Goal: Task Accomplishment & Management: Manage account settings

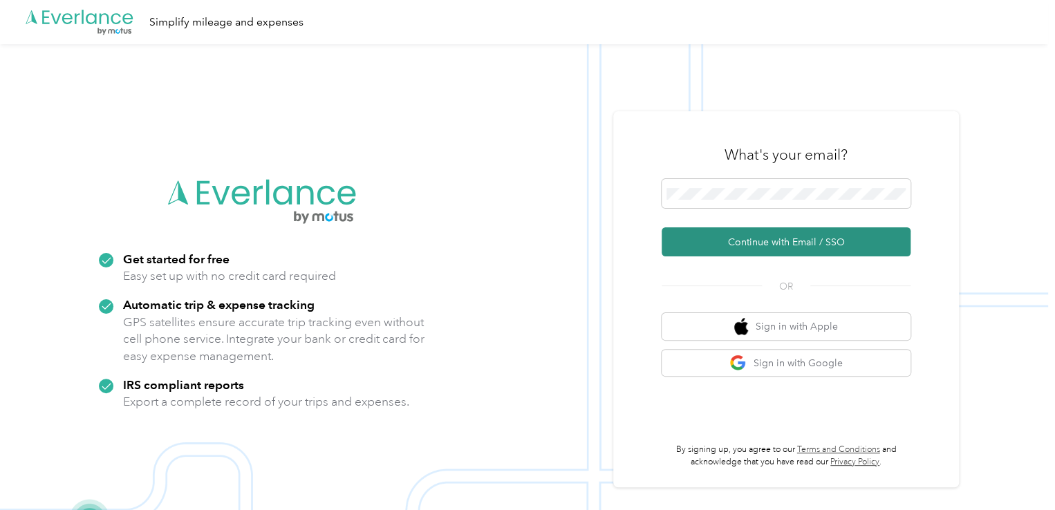
click at [712, 243] on button "Continue with Email / SSO" at bounding box center [786, 242] width 249 height 29
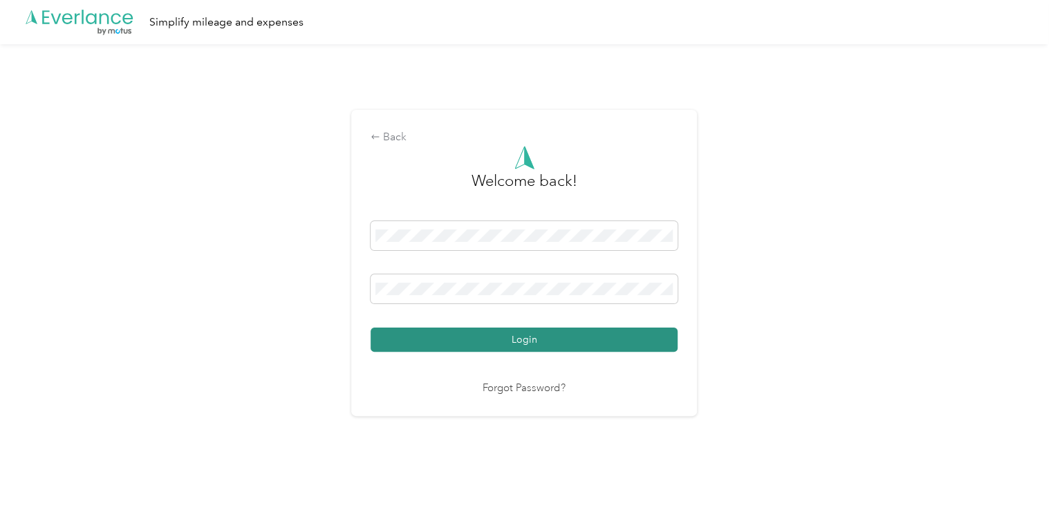
click at [596, 333] on button "Login" at bounding box center [524, 340] width 307 height 24
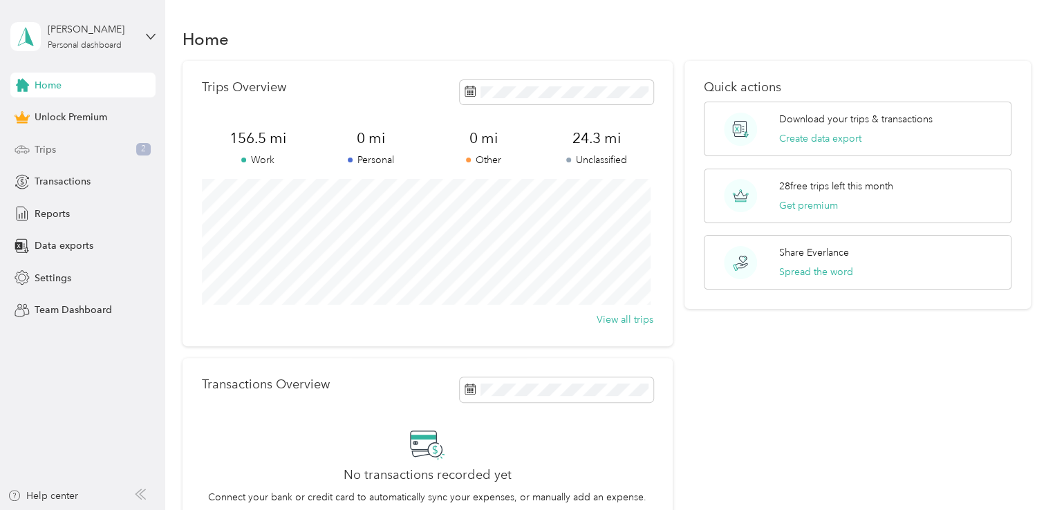
click at [82, 154] on div "Trips 2" at bounding box center [82, 149] width 145 height 25
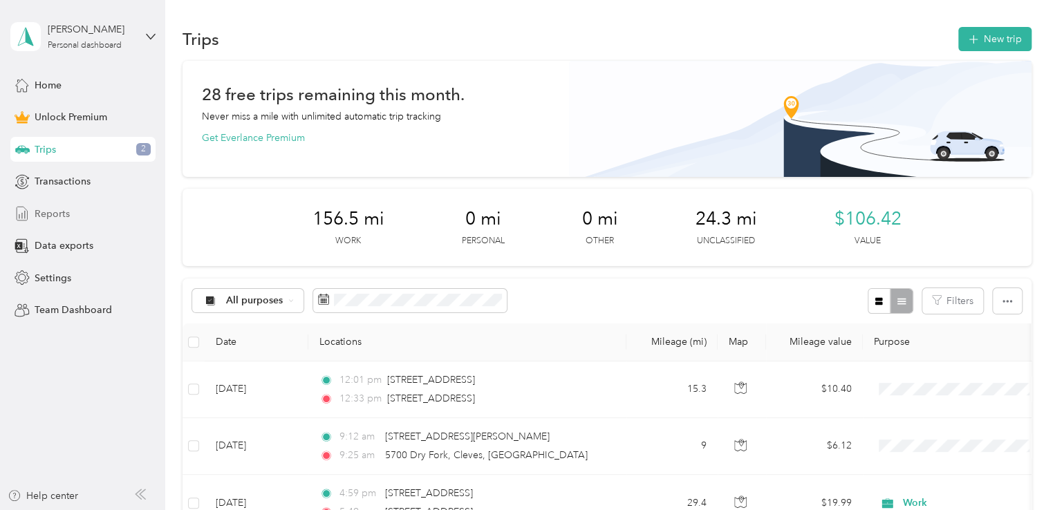
click at [61, 214] on span "Reports" at bounding box center [52, 214] width 35 height 15
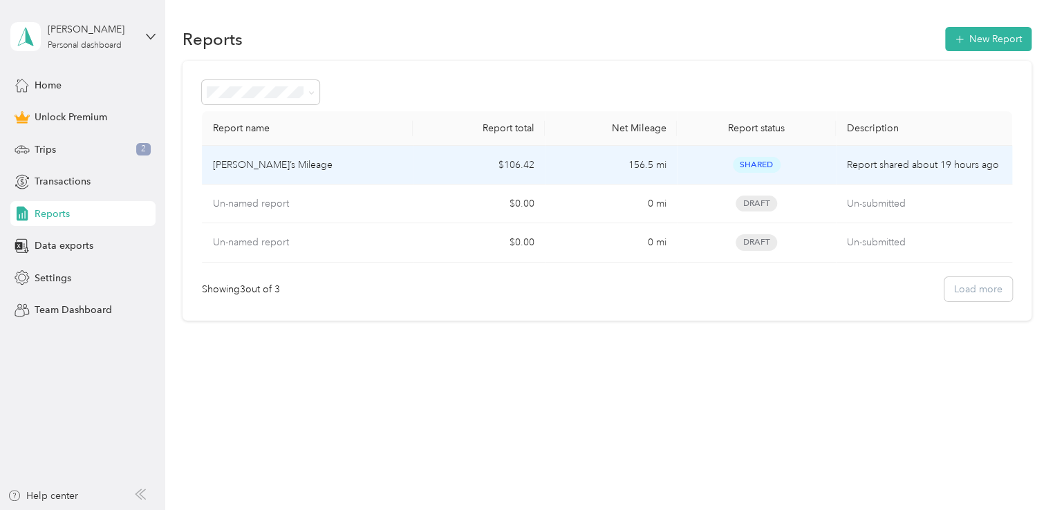
click at [286, 169] on div "[PERSON_NAME]’s Mileage" at bounding box center [307, 165] width 189 height 15
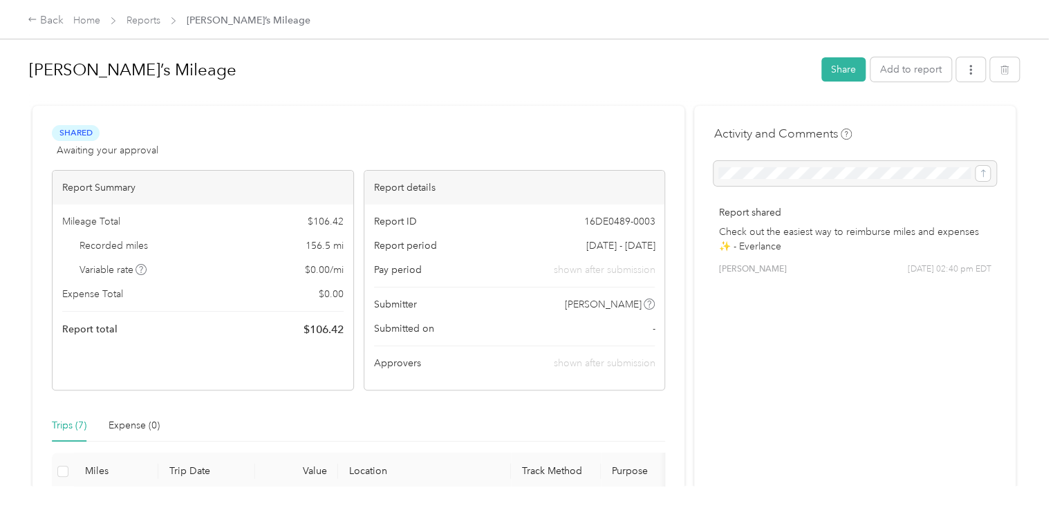
click at [630, 413] on div "Trips (7) Expense (0)" at bounding box center [358, 426] width 613 height 32
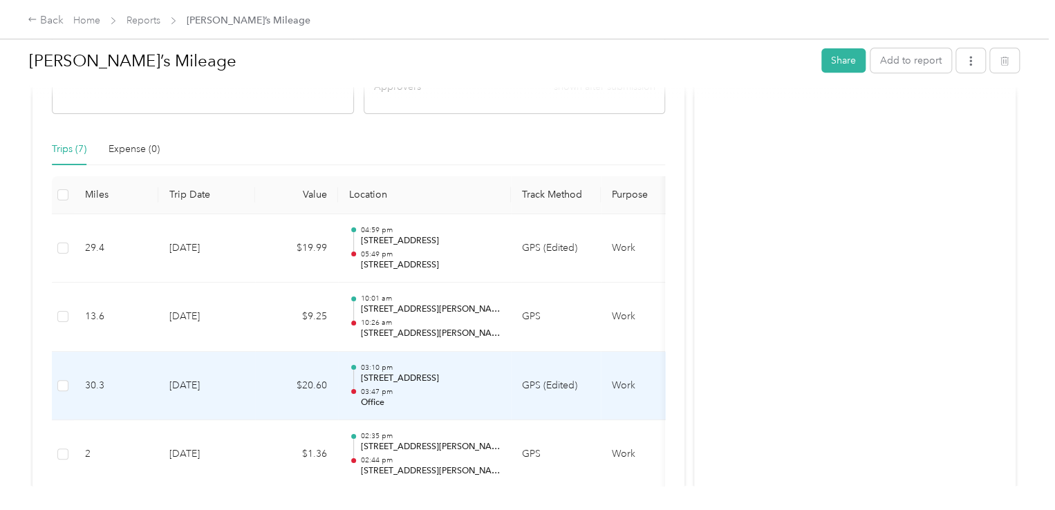
scroll to position [304, 0]
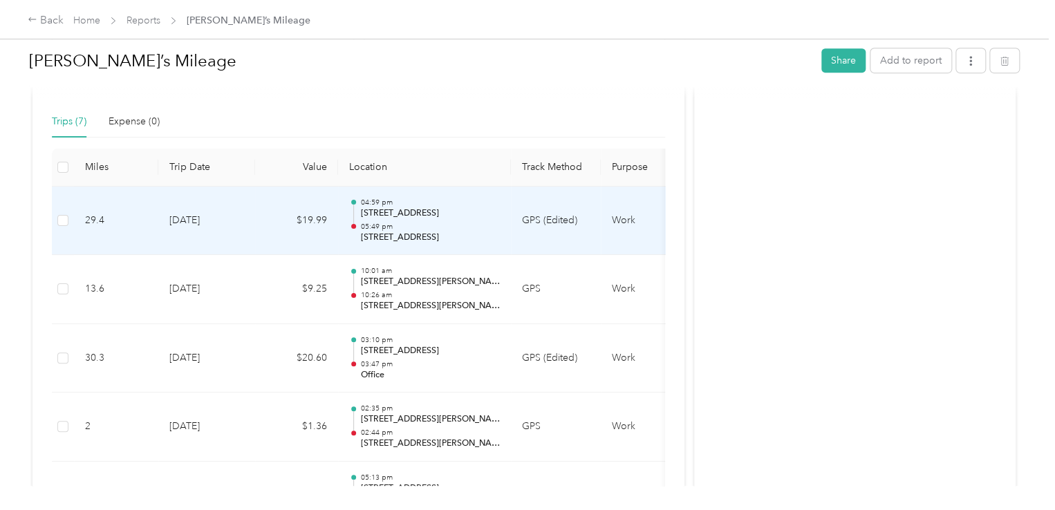
click at [282, 232] on td "$19.99" at bounding box center [296, 221] width 83 height 69
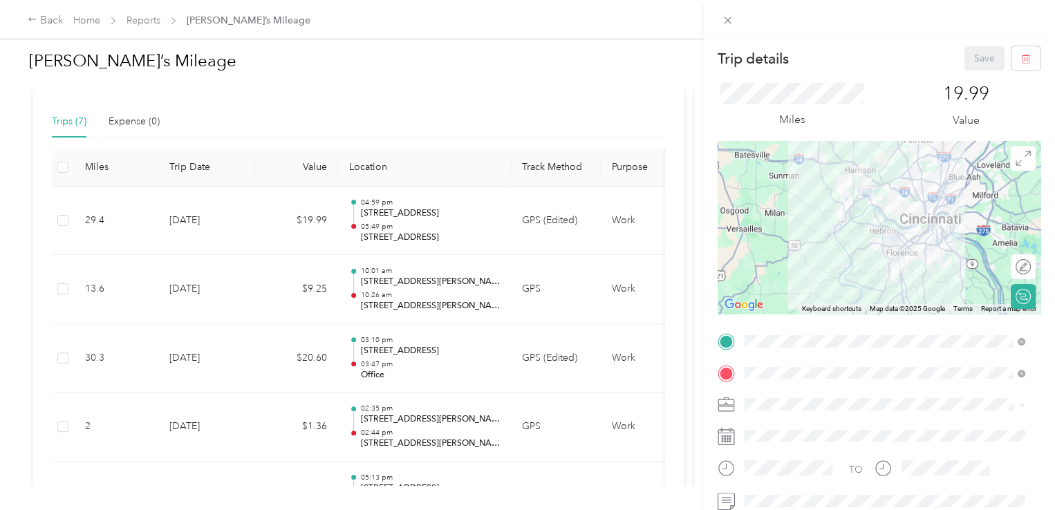
scroll to position [332, 0]
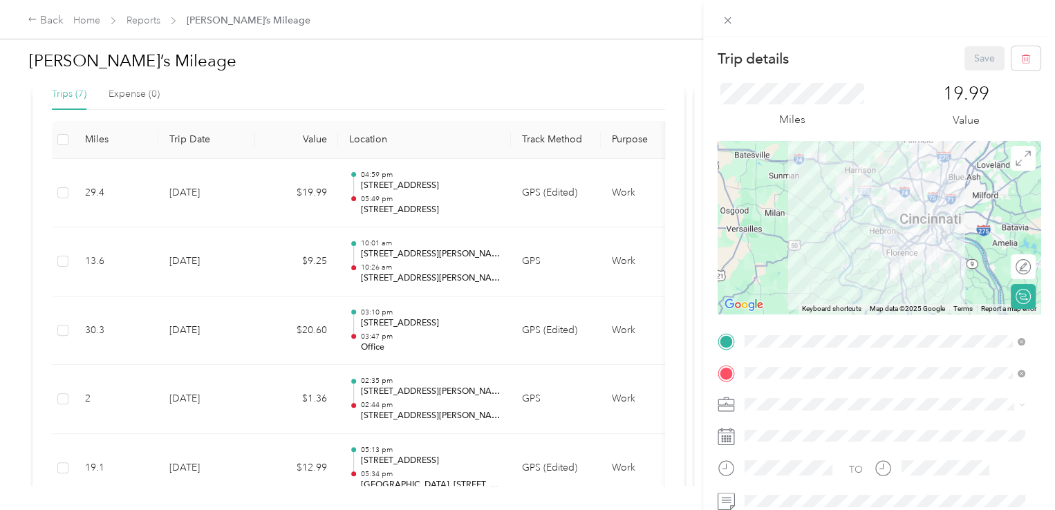
click at [584, 268] on div "Trip details Save This trip cannot be edited because it is either under review,…" at bounding box center [527, 255] width 1055 height 510
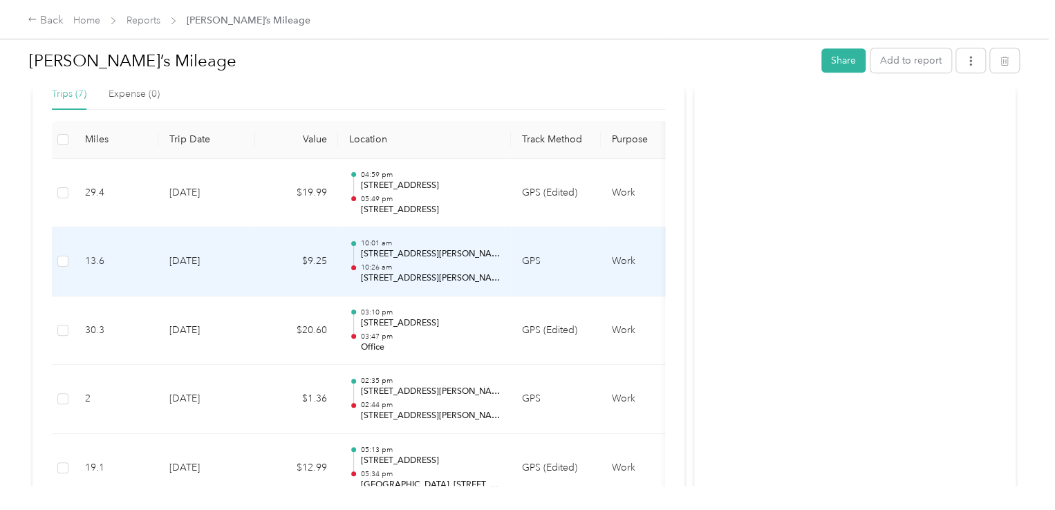
click at [584, 268] on td "GPS" at bounding box center [556, 262] width 90 height 69
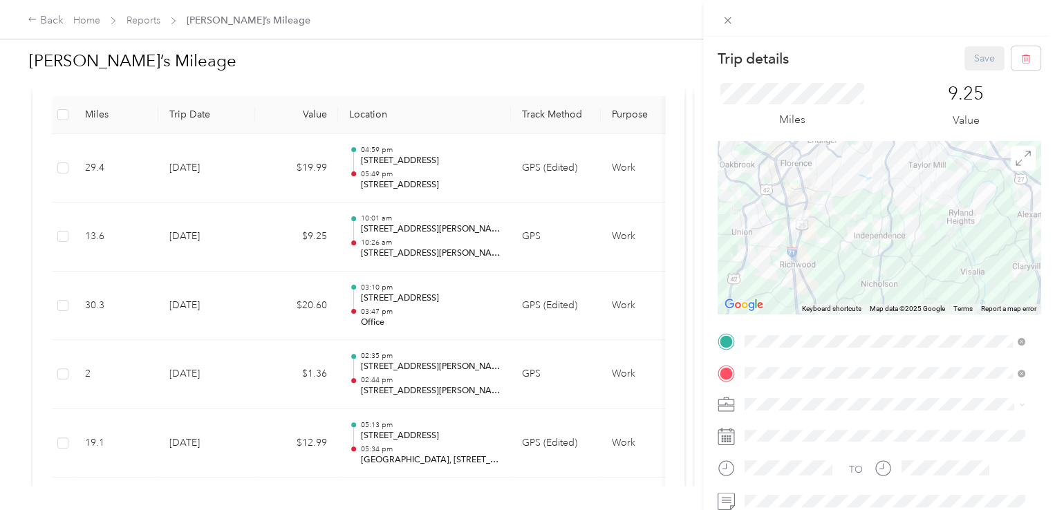
scroll to position [360, 0]
click at [566, 245] on div "Trip details Save This trip cannot be edited because it is either under review,…" at bounding box center [527, 255] width 1055 height 510
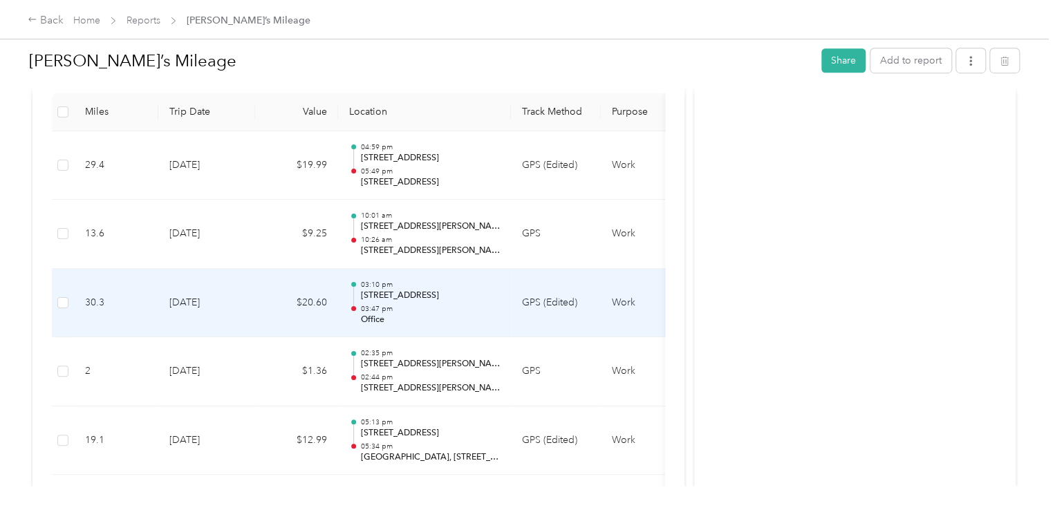
click at [494, 309] on p "03:47 pm" at bounding box center [430, 309] width 140 height 10
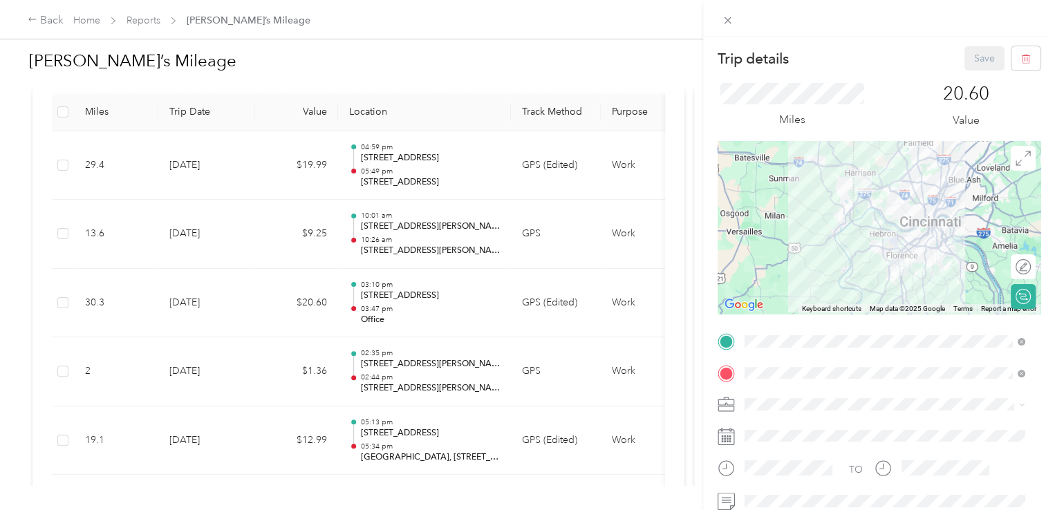
click at [559, 241] on div "Trip details Save This trip cannot be edited because it is either under review,…" at bounding box center [527, 255] width 1055 height 510
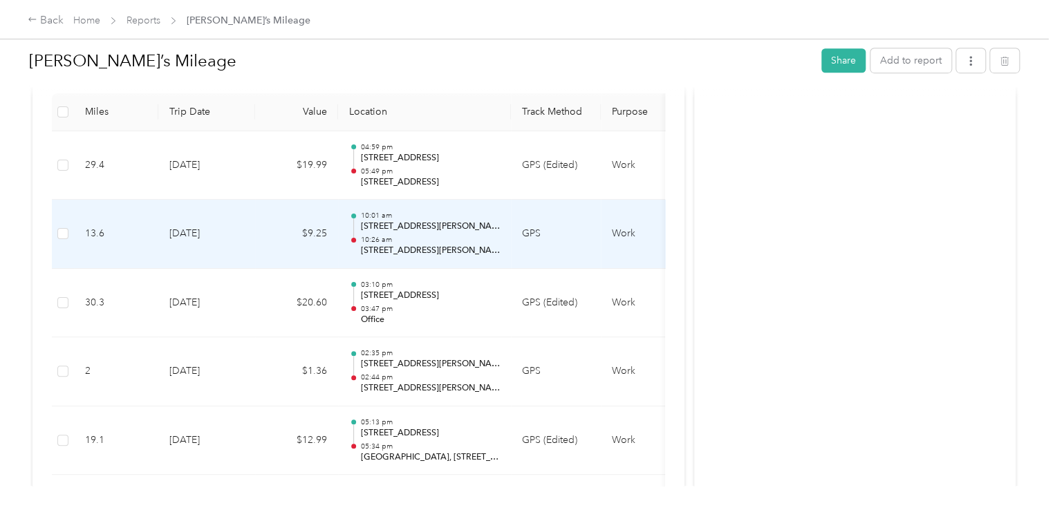
click at [559, 241] on td "GPS" at bounding box center [556, 234] width 90 height 69
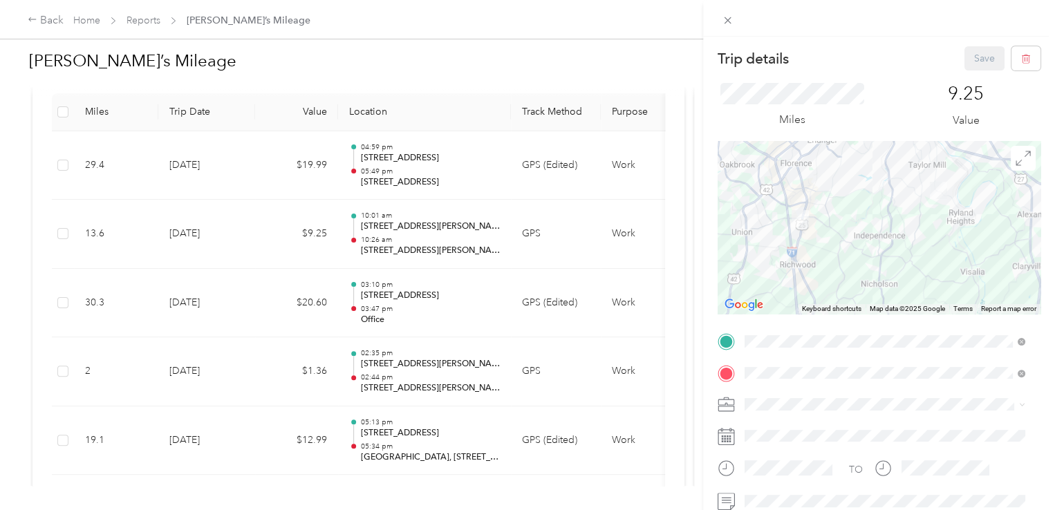
click at [64, 234] on div "Trip details Save This trip cannot be edited because it is either under review,…" at bounding box center [527, 255] width 1055 height 510
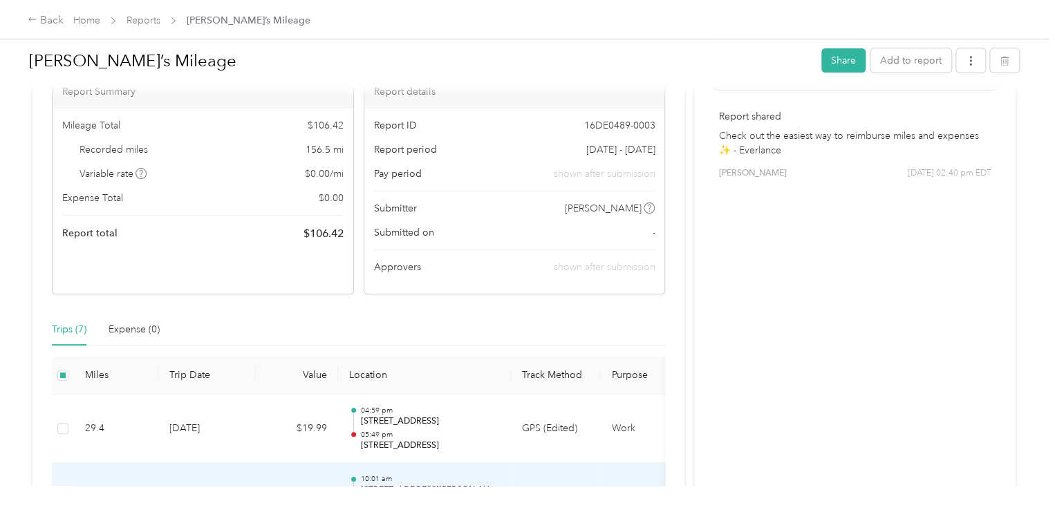
scroll to position [94, 0]
click at [1006, 59] on button "button" at bounding box center [1004, 60] width 29 height 24
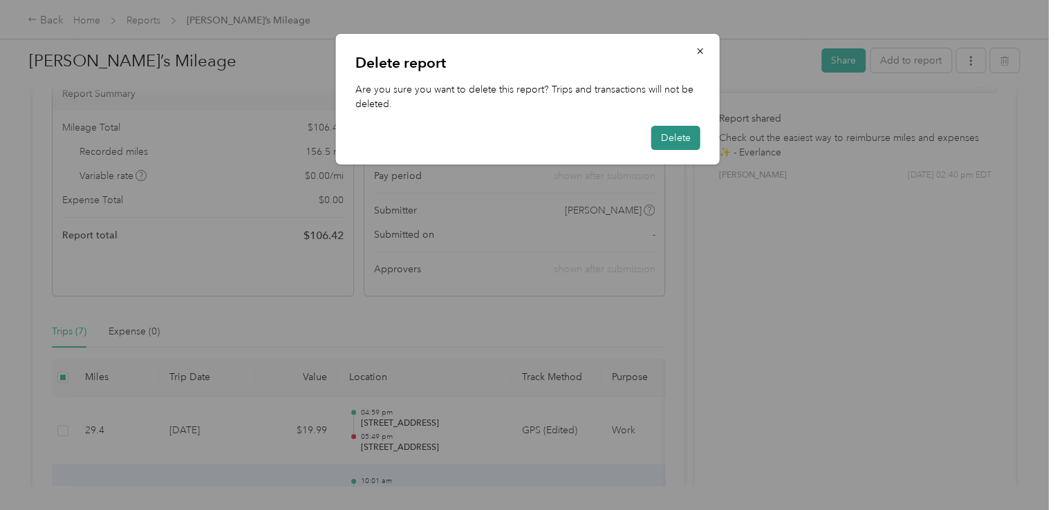
click at [669, 141] on button "Delete" at bounding box center [675, 138] width 49 height 24
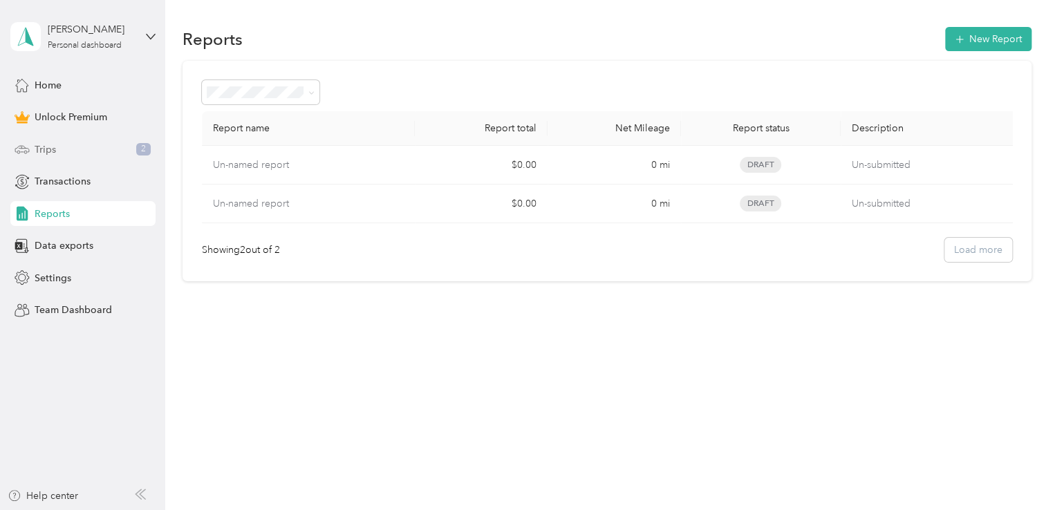
click at [84, 150] on div "Trips 2" at bounding box center [82, 149] width 145 height 25
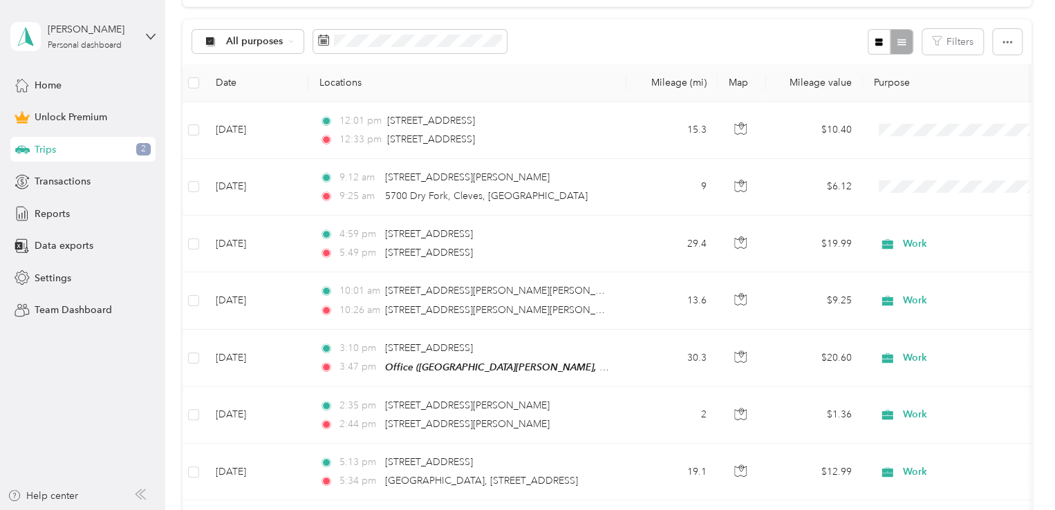
scroll to position [260, 0]
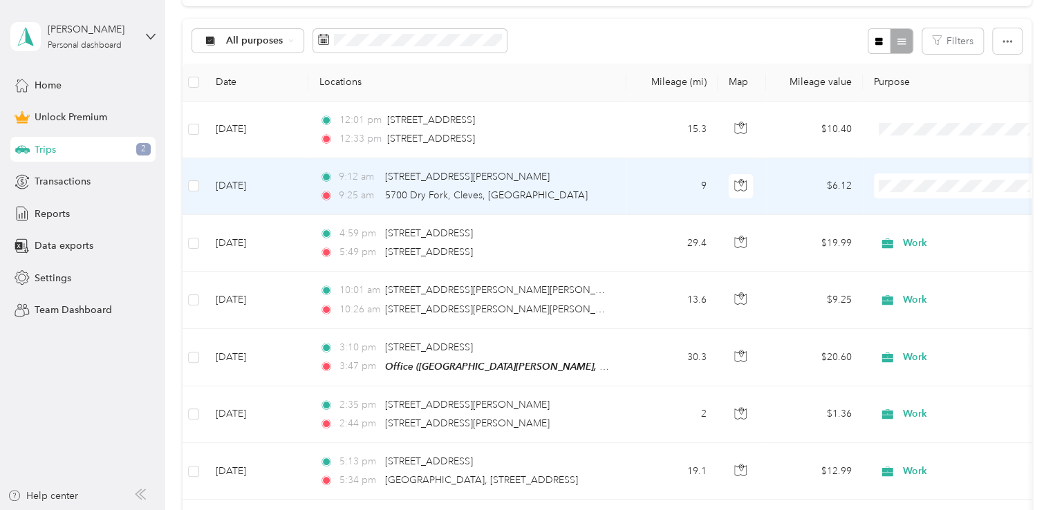
click at [606, 188] on div "9:25 am 5700 Dry Fork, Cleves, [GEOGRAPHIC_DATA]" at bounding box center [464, 195] width 290 height 15
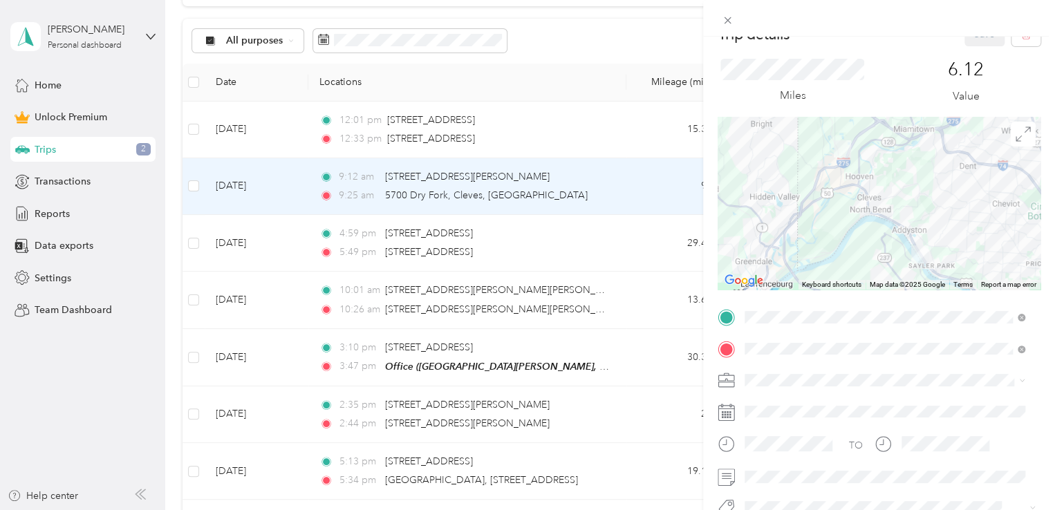
scroll to position [28, 0]
click at [434, 122] on div "Trip details Save This trip cannot be edited because it is either under review,…" at bounding box center [527, 255] width 1055 height 510
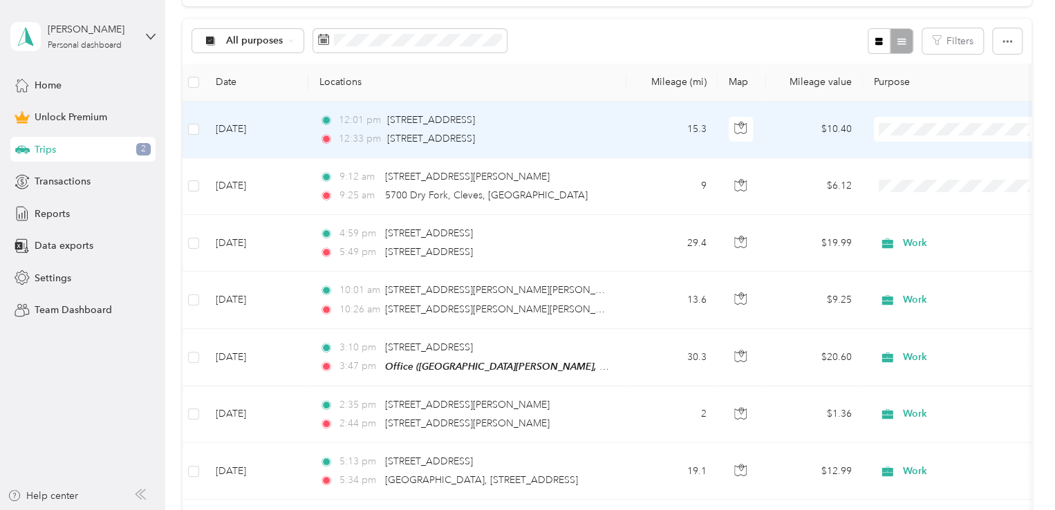
click at [577, 136] on div "12:33 pm [STREET_ADDRESS]" at bounding box center [464, 138] width 290 height 15
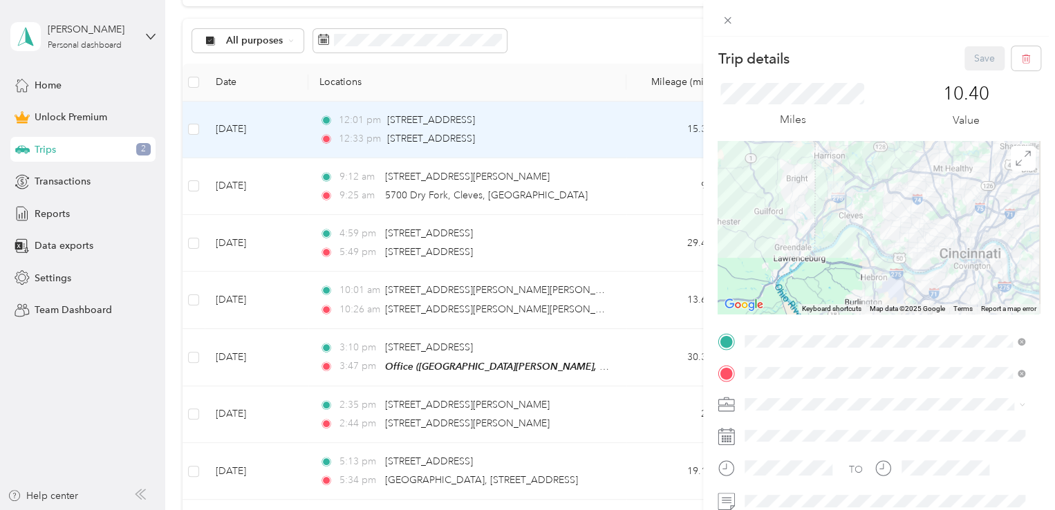
click at [195, 125] on div "Trip details Save This trip cannot be edited because it is either under review,…" at bounding box center [527, 255] width 1055 height 510
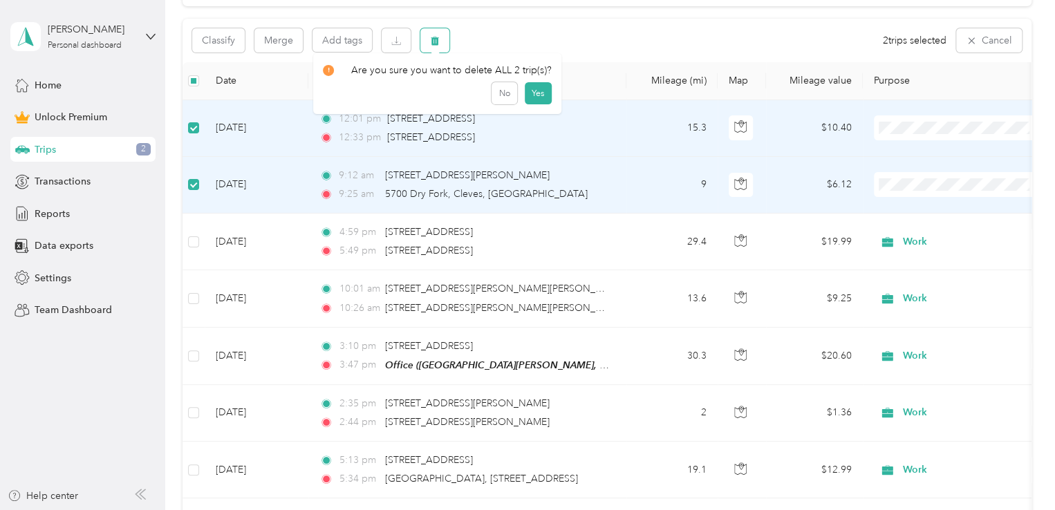
click at [437, 37] on icon "button" at bounding box center [435, 40] width 8 height 9
click at [534, 98] on button "Yes" at bounding box center [537, 97] width 27 height 22
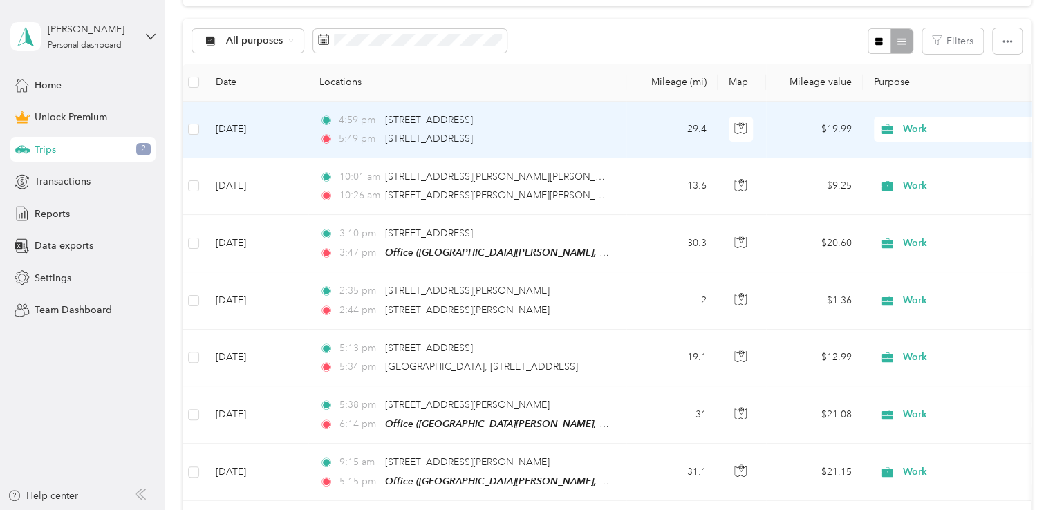
click at [603, 134] on div "5:49 pm [STREET_ADDRESS]" at bounding box center [464, 138] width 290 height 15
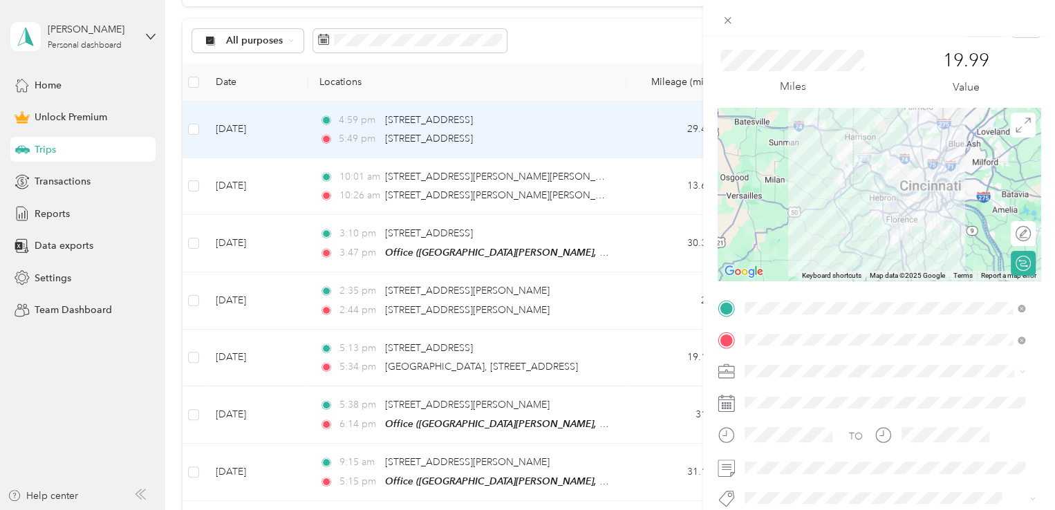
scroll to position [34, 0]
click at [619, 186] on div "Trip details Save This trip cannot be edited because it is either under review,…" at bounding box center [527, 255] width 1055 height 510
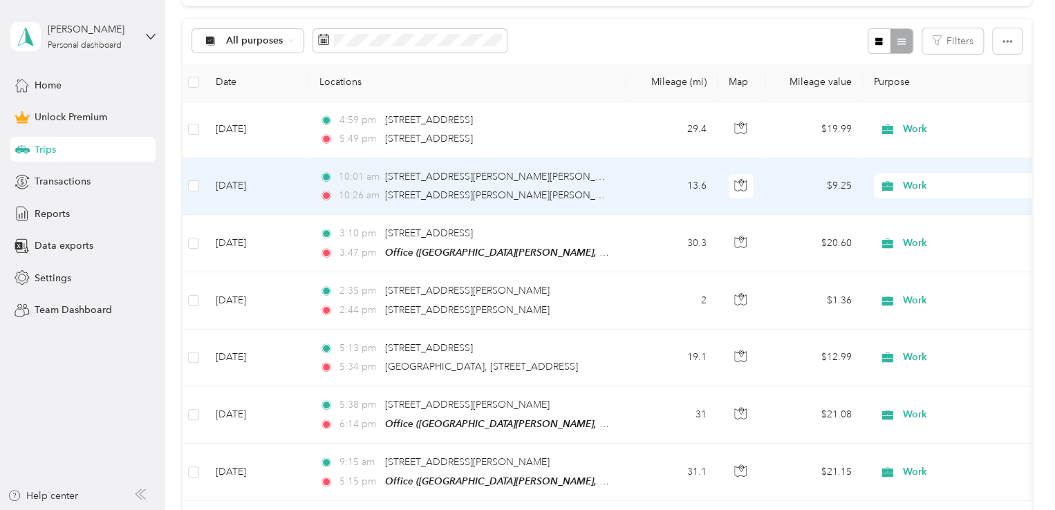
click at [619, 186] on td "10:01 am [STREET_ADDRESS][PERSON_NAME][PERSON_NAME][US_STATE] 10:26 am [STREET_…" at bounding box center [467, 186] width 318 height 57
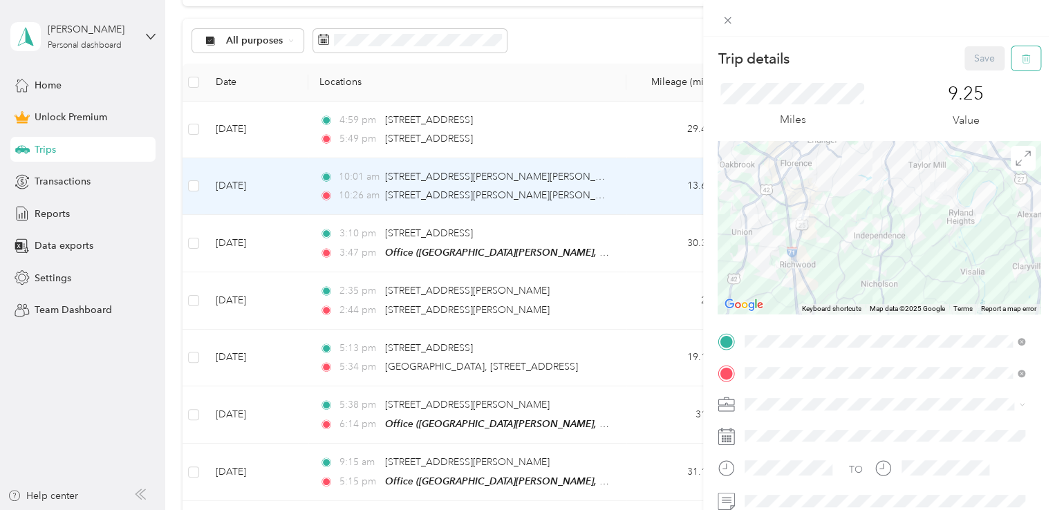
click at [1021, 55] on icon "button" at bounding box center [1026, 59] width 10 height 10
click at [973, 76] on button "Yes" at bounding box center [974, 75] width 27 height 22
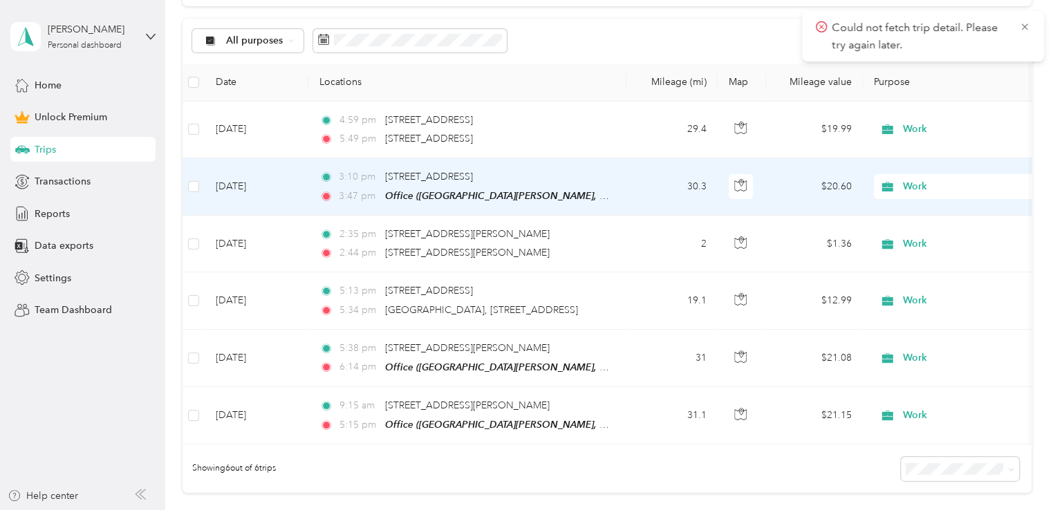
click at [640, 183] on td "30.3" at bounding box center [672, 186] width 91 height 57
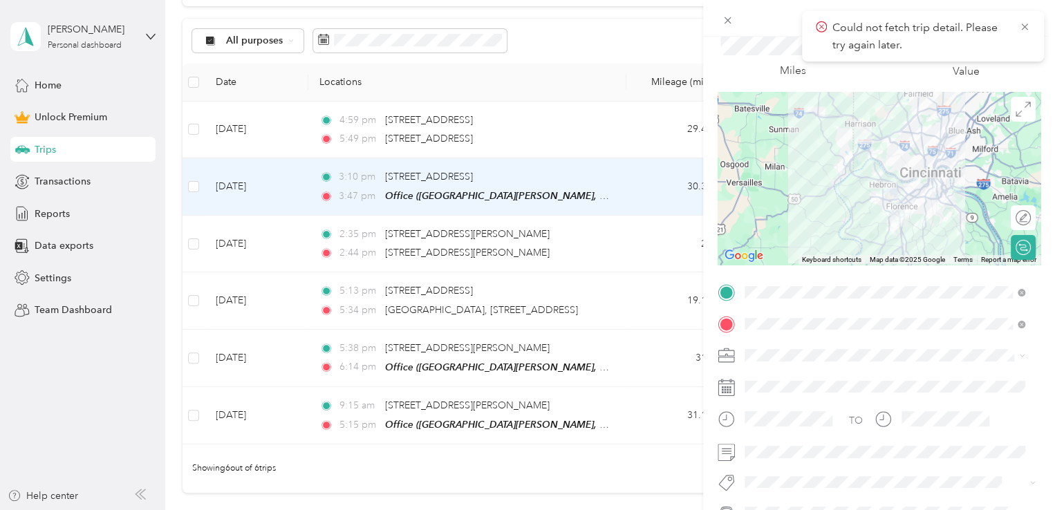
scroll to position [50, 0]
click at [567, 243] on div "Trip details Save This trip cannot be edited because it is either under review,…" at bounding box center [527, 255] width 1055 height 510
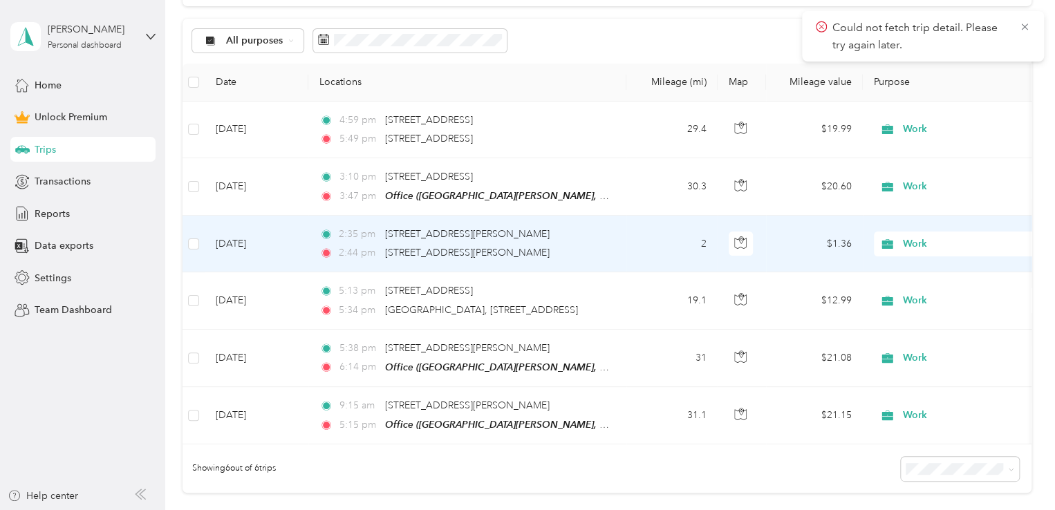
click at [567, 245] on div "2:44 pm [STREET_ADDRESS][PERSON_NAME]" at bounding box center [464, 252] width 290 height 15
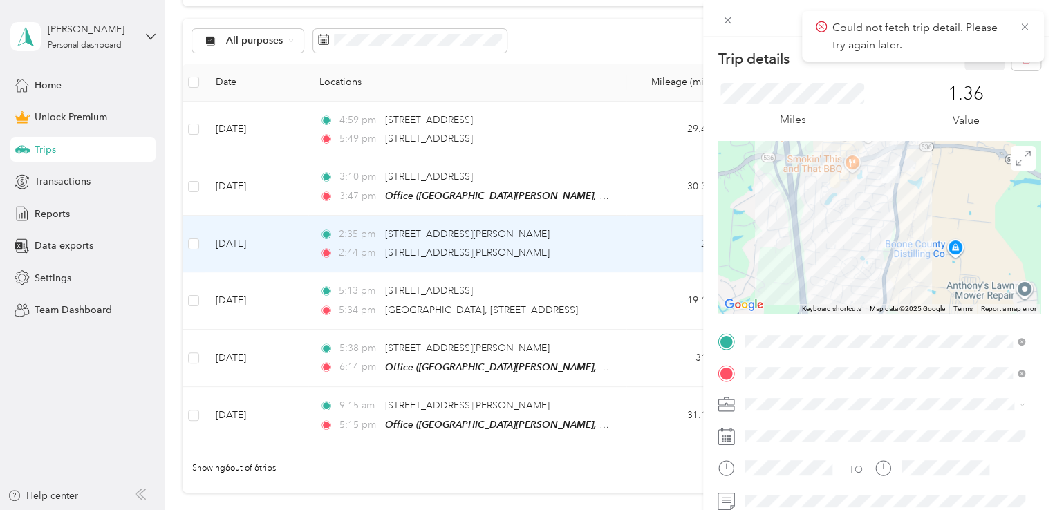
click at [614, 302] on div "Trip details Save This trip cannot be edited because it is either under review,…" at bounding box center [527, 255] width 1055 height 510
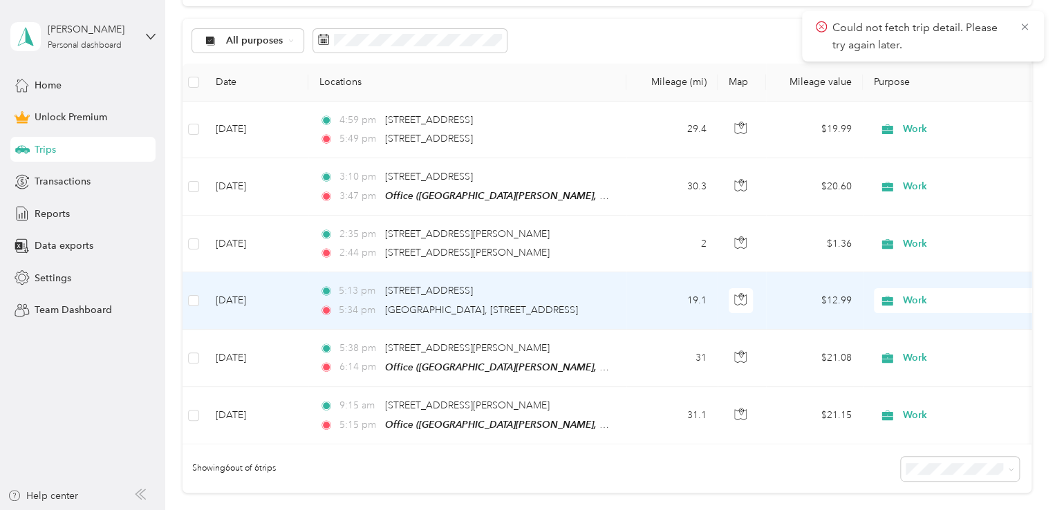
click at [614, 302] on td "5:13 pm [STREET_ADDRESS] 5:34 pm [GEOGRAPHIC_DATA], [STREET_ADDRESS]" at bounding box center [467, 300] width 318 height 57
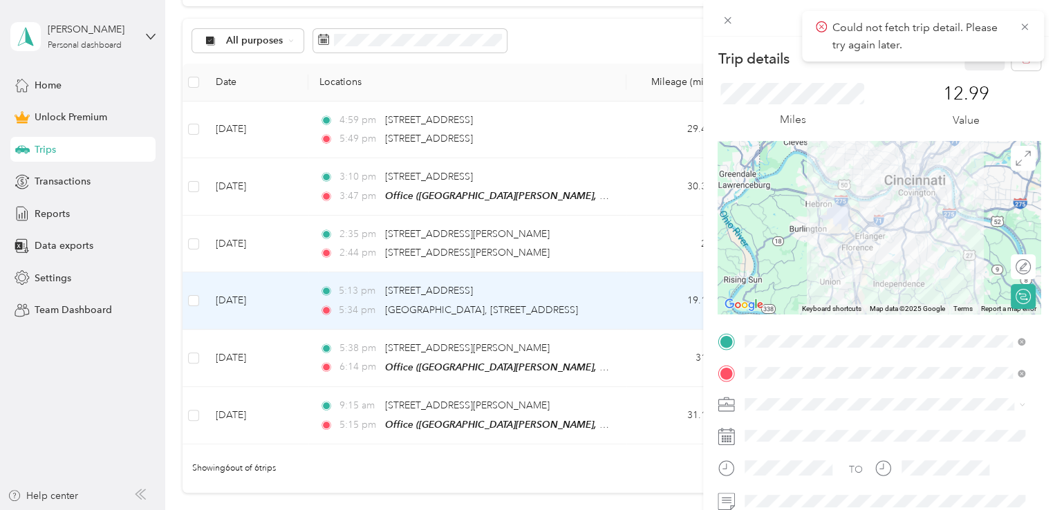
click at [614, 349] on div "Trip details Save This trip cannot be edited because it is either under review,…" at bounding box center [527, 255] width 1055 height 510
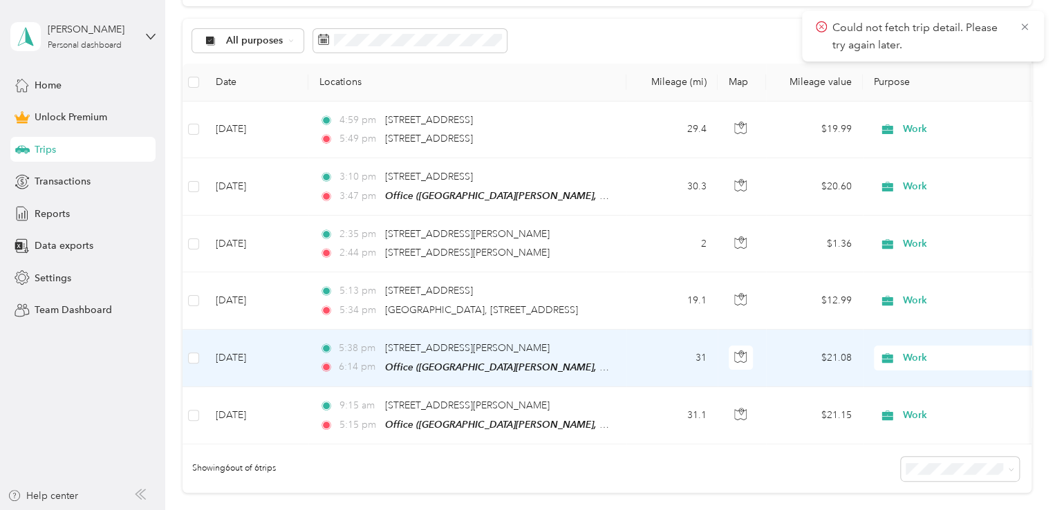
click at [614, 349] on td "5:38 pm [STREET_ADDRESS][PERSON_NAME] 6:14 pm Office ([GEOGRAPHIC_DATA][PERSON_…" at bounding box center [467, 358] width 318 height 57
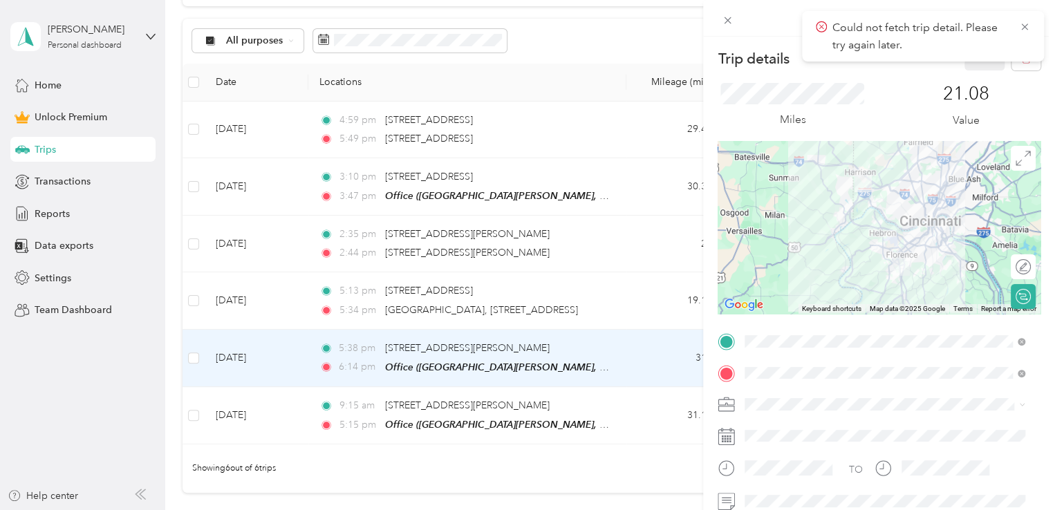
click at [822, 26] on icon at bounding box center [821, 27] width 11 height 12
click at [723, 17] on icon at bounding box center [728, 21] width 12 height 12
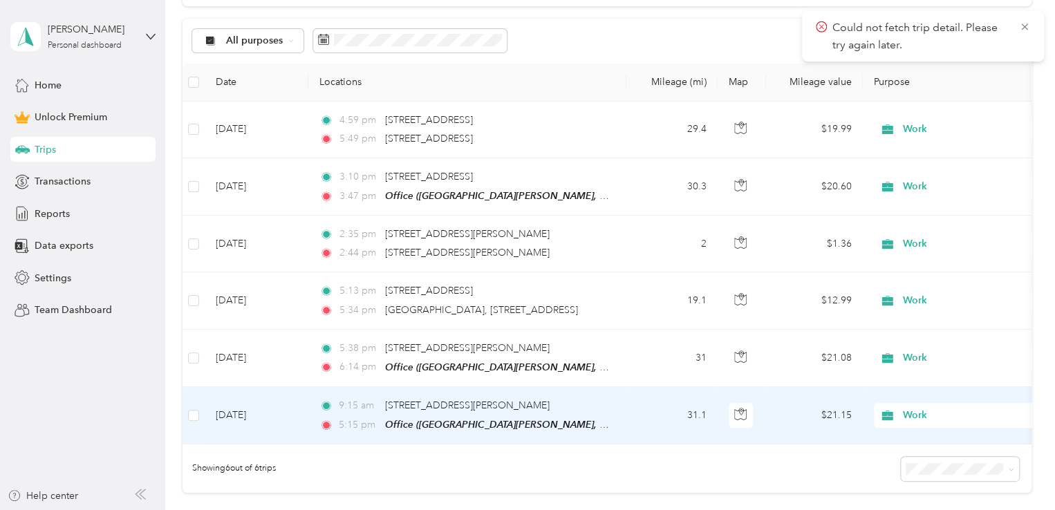
click at [636, 407] on td "31.1" at bounding box center [672, 415] width 91 height 57
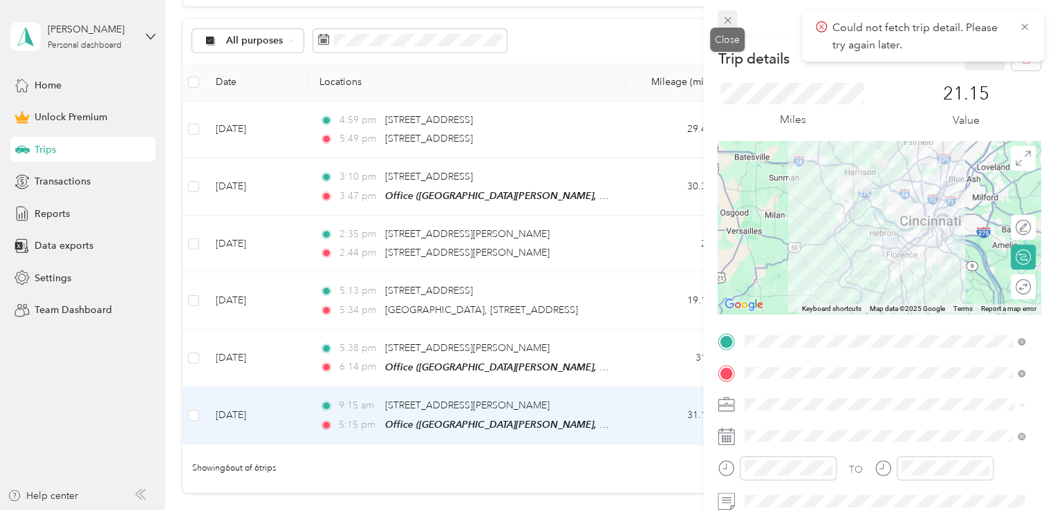
click at [730, 18] on icon at bounding box center [727, 20] width 7 height 7
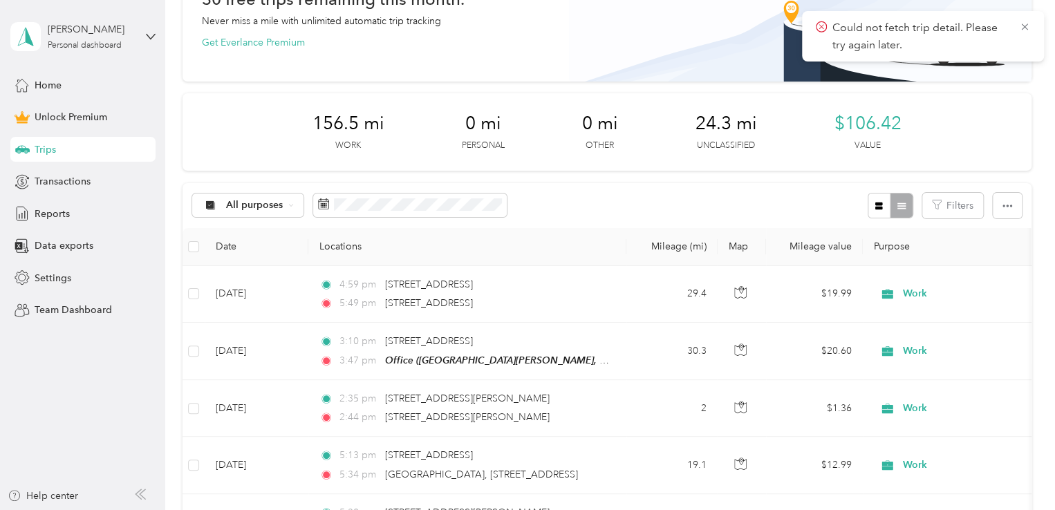
scroll to position [69, 0]
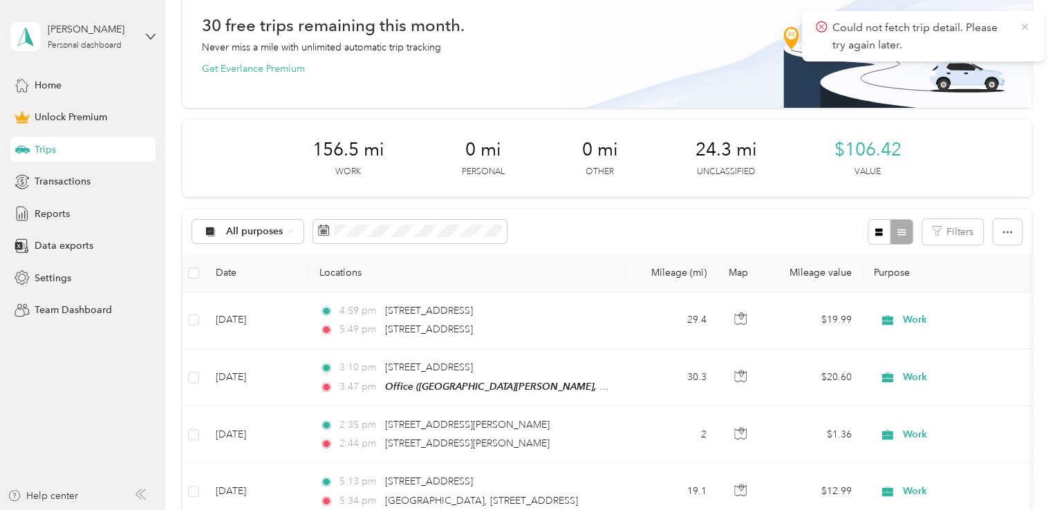
click at [1024, 28] on icon at bounding box center [1024, 27] width 11 height 12
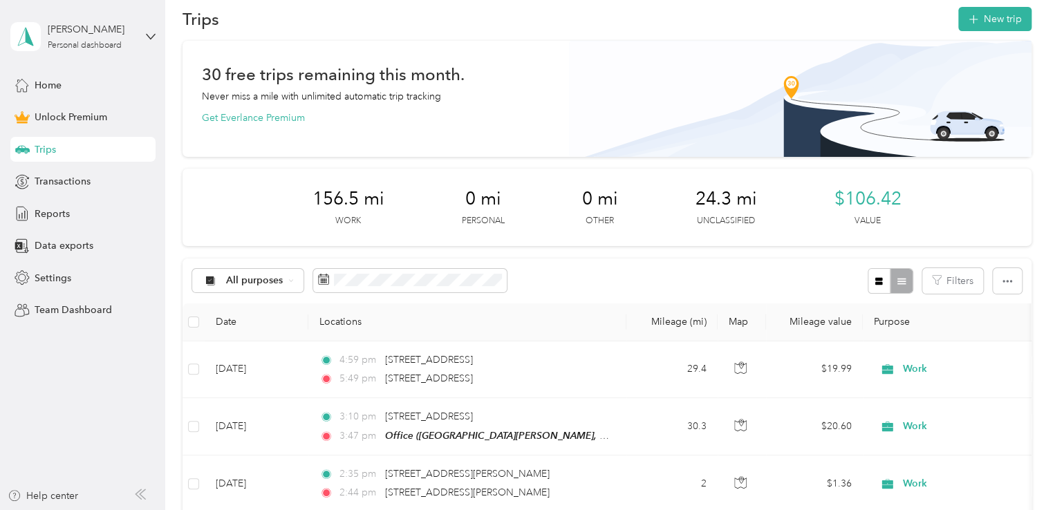
scroll to position [0, 0]
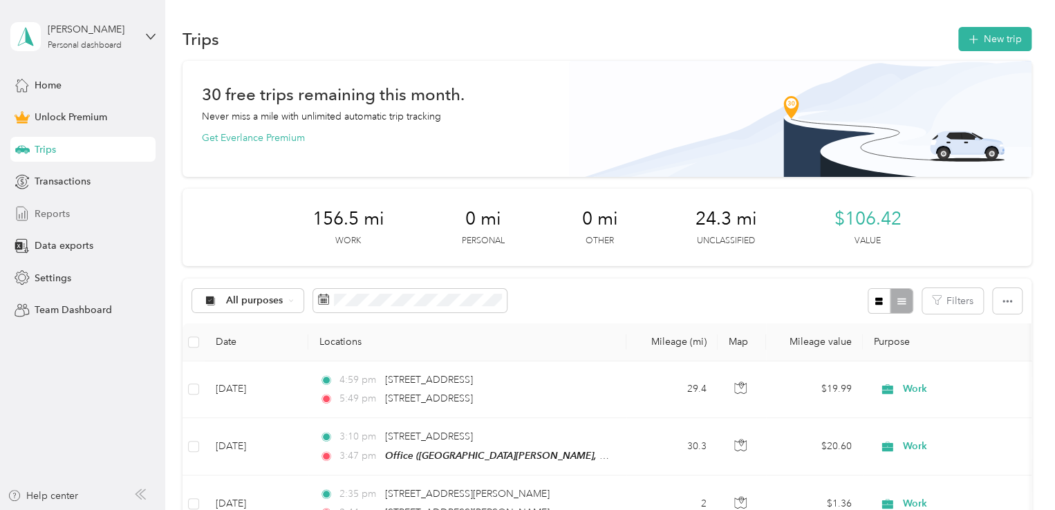
click at [49, 211] on span "Reports" at bounding box center [52, 214] width 35 height 15
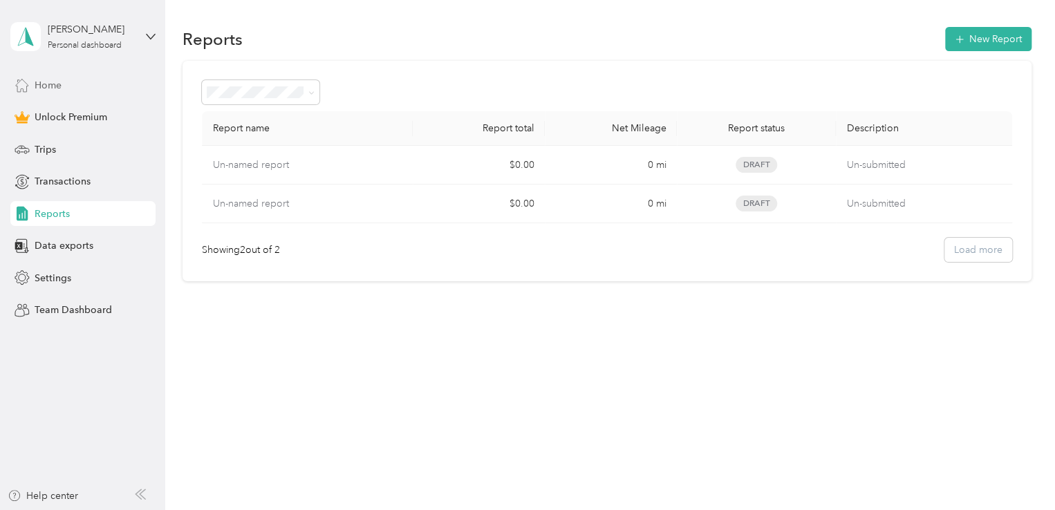
click at [53, 84] on span "Home" at bounding box center [48, 85] width 27 height 15
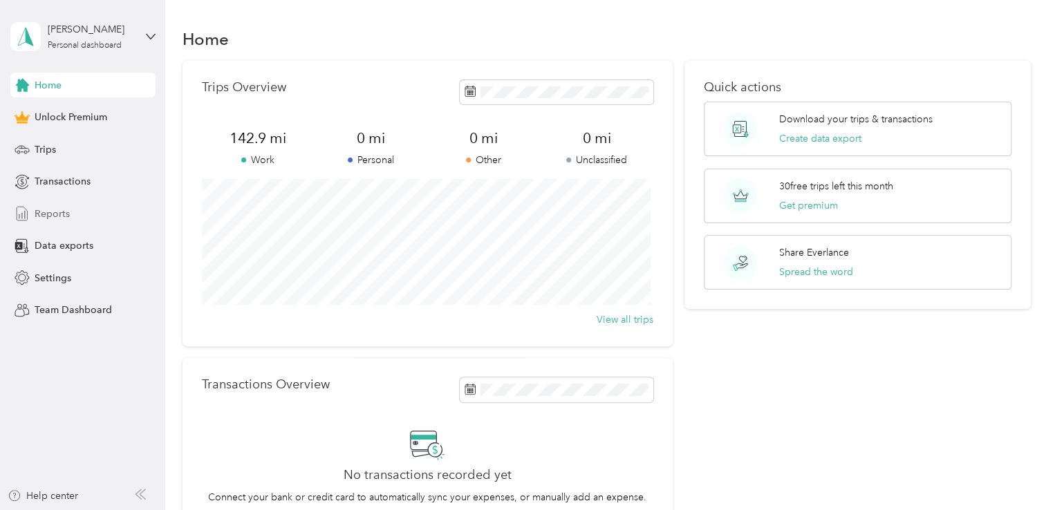
click at [55, 215] on span "Reports" at bounding box center [52, 214] width 35 height 15
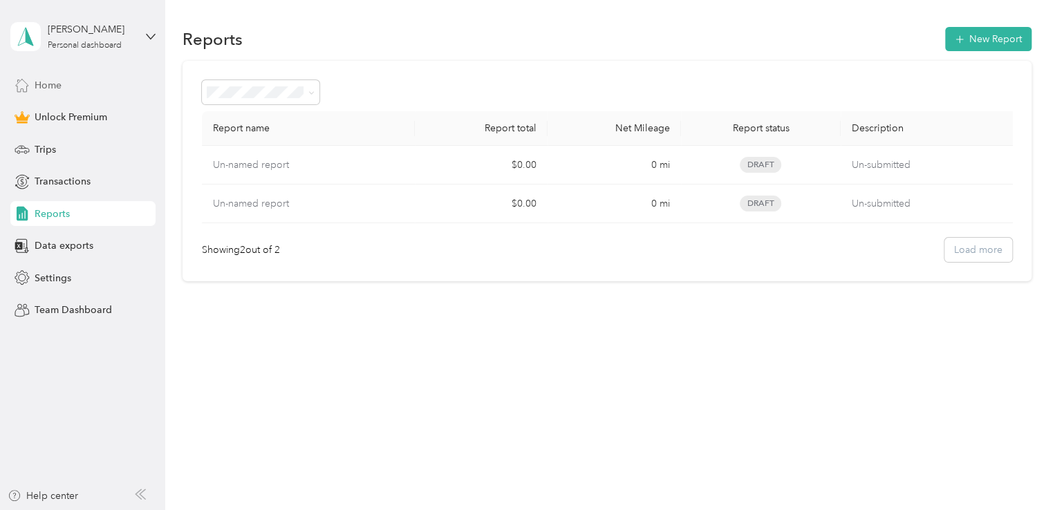
click at [53, 86] on span "Home" at bounding box center [48, 85] width 27 height 15
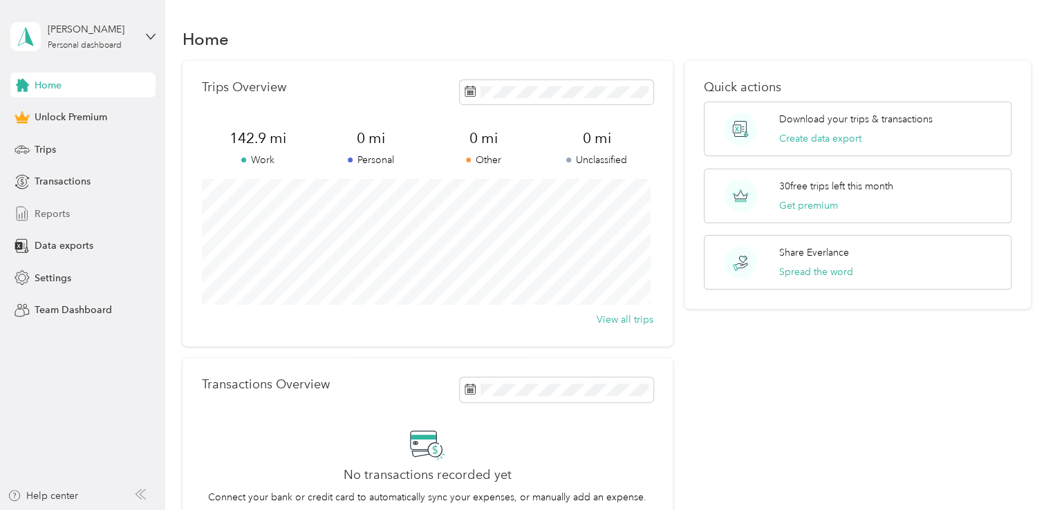
click at [50, 213] on span "Reports" at bounding box center [52, 214] width 35 height 15
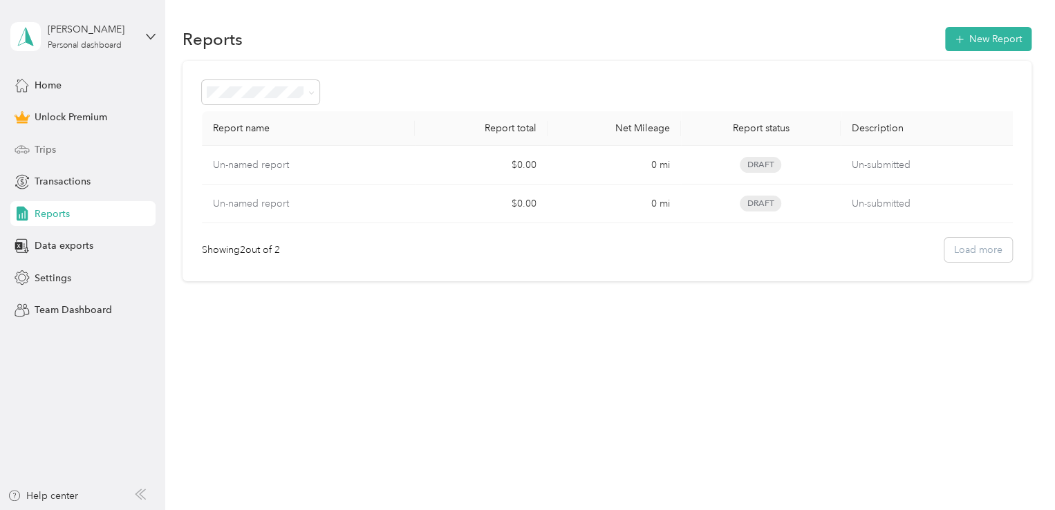
click at [47, 146] on span "Trips" at bounding box center [45, 149] width 21 height 15
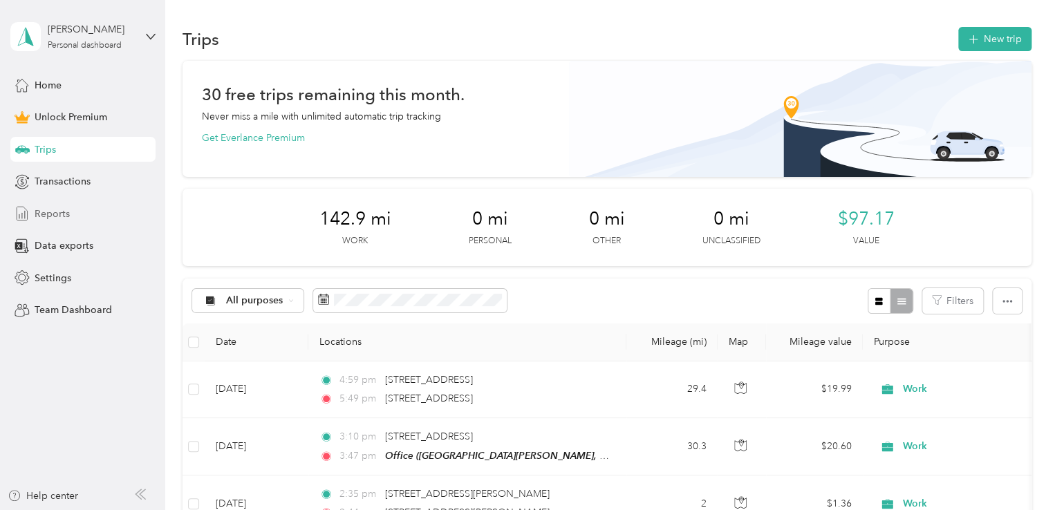
click at [49, 212] on span "Reports" at bounding box center [52, 214] width 35 height 15
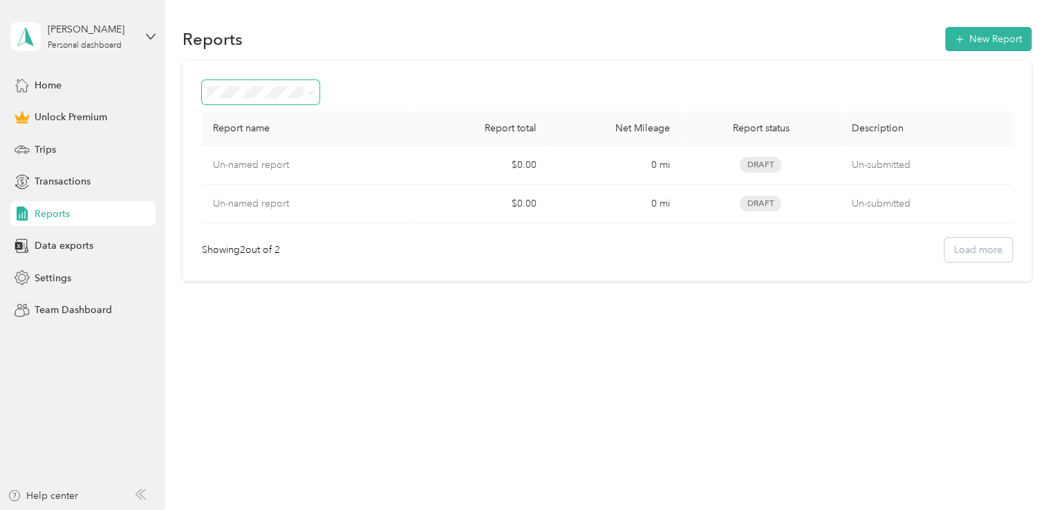
click at [309, 95] on icon at bounding box center [311, 93] width 6 height 6
click at [257, 140] on div "Draft" at bounding box center [261, 140] width 99 height 15
click at [310, 98] on span at bounding box center [309, 92] width 11 height 15
click at [313, 95] on icon at bounding box center [311, 93] width 6 height 6
click at [286, 167] on li "Needs approval" at bounding box center [261, 162] width 118 height 24
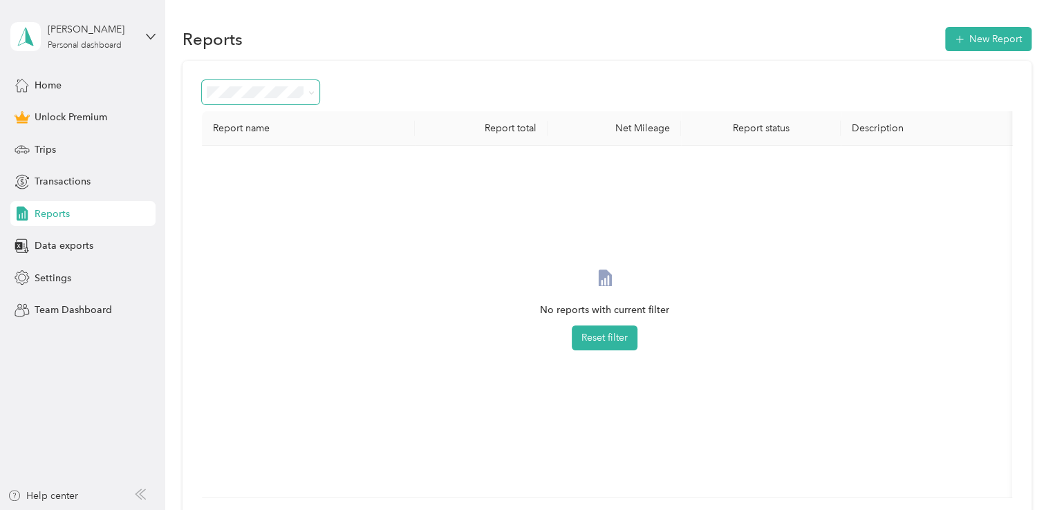
click at [312, 98] on span at bounding box center [309, 92] width 11 height 15
click at [312, 93] on icon at bounding box center [311, 93] width 6 height 6
click at [293, 191] on li "Needs payment" at bounding box center [261, 184] width 118 height 24
click at [311, 93] on icon at bounding box center [312, 92] width 4 height 3
click at [286, 214] on div "Approved" at bounding box center [261, 212] width 99 height 15
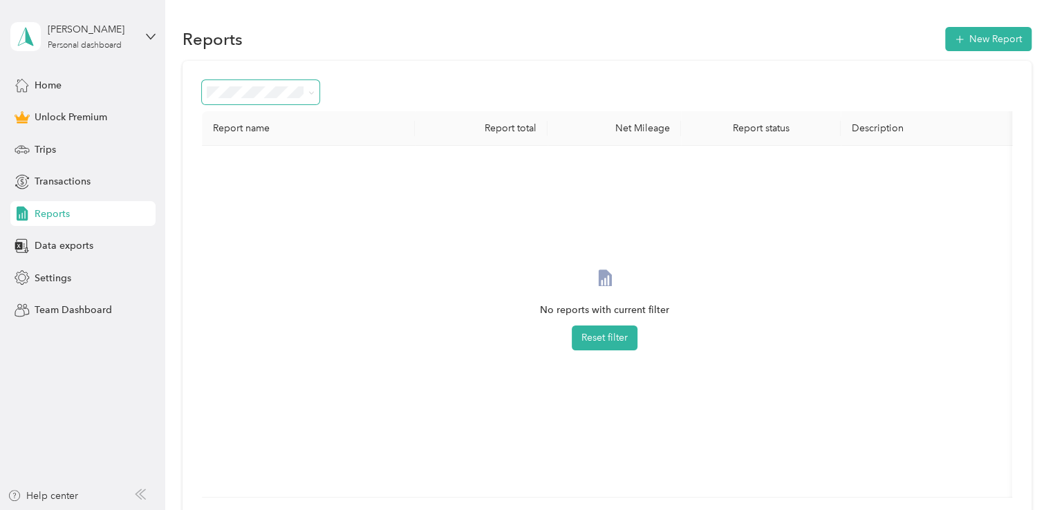
click at [313, 98] on span at bounding box center [309, 92] width 11 height 15
click at [313, 91] on icon at bounding box center [311, 93] width 6 height 6
click at [270, 243] on ol "All Reports Draft Needs approval Needs payment Approved Rejected Paid" at bounding box center [261, 187] width 118 height 169
click at [313, 93] on icon at bounding box center [312, 92] width 4 height 3
click at [266, 238] on div "Rejected" at bounding box center [261, 239] width 99 height 15
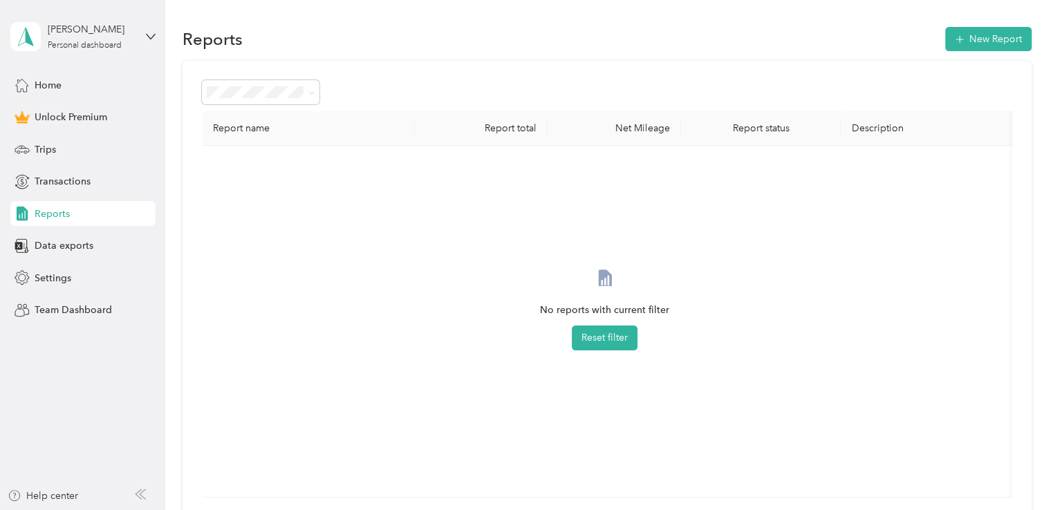
click at [311, 92] on icon at bounding box center [311, 93] width 6 height 6
click at [240, 257] on div "Paid" at bounding box center [261, 256] width 99 height 15
click at [311, 93] on icon at bounding box center [312, 92] width 4 height 3
click at [272, 116] on div "All Reports" at bounding box center [261, 118] width 99 height 15
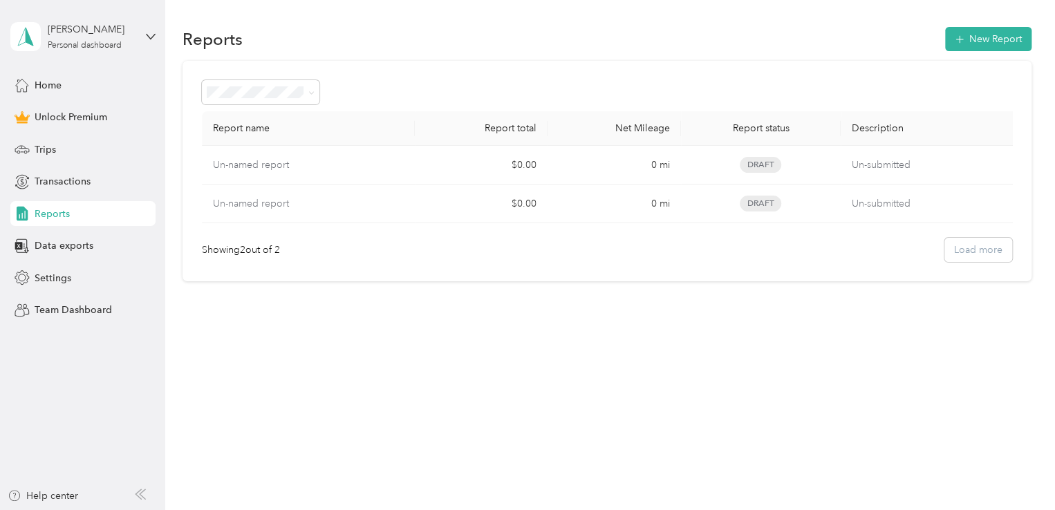
click at [313, 91] on icon at bounding box center [311, 93] width 6 height 6
click at [384, 68] on div "Report name Report total Net Mileage Report status Description Un-named report …" at bounding box center [607, 171] width 849 height 221
click at [54, 82] on span "Home" at bounding box center [48, 85] width 27 height 15
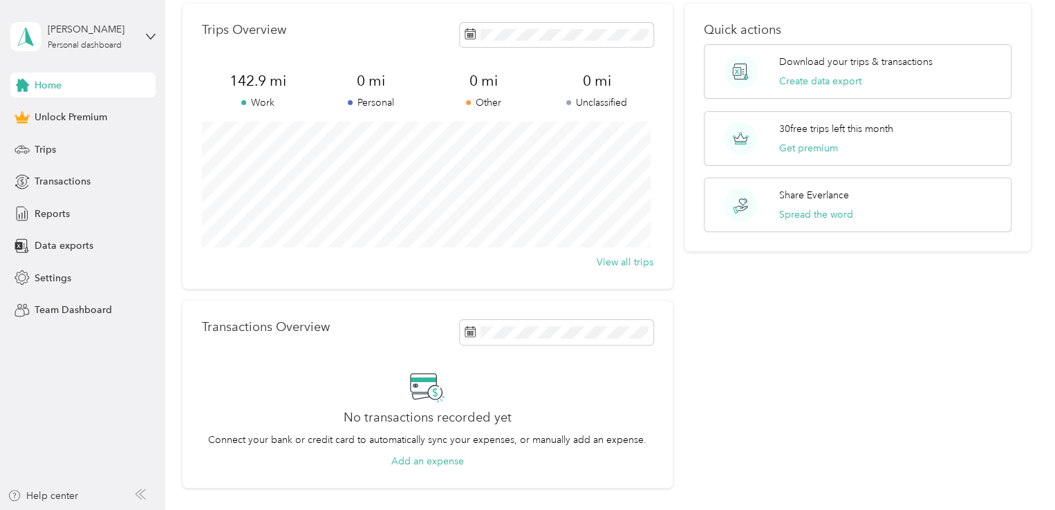
scroll to position [35, 0]
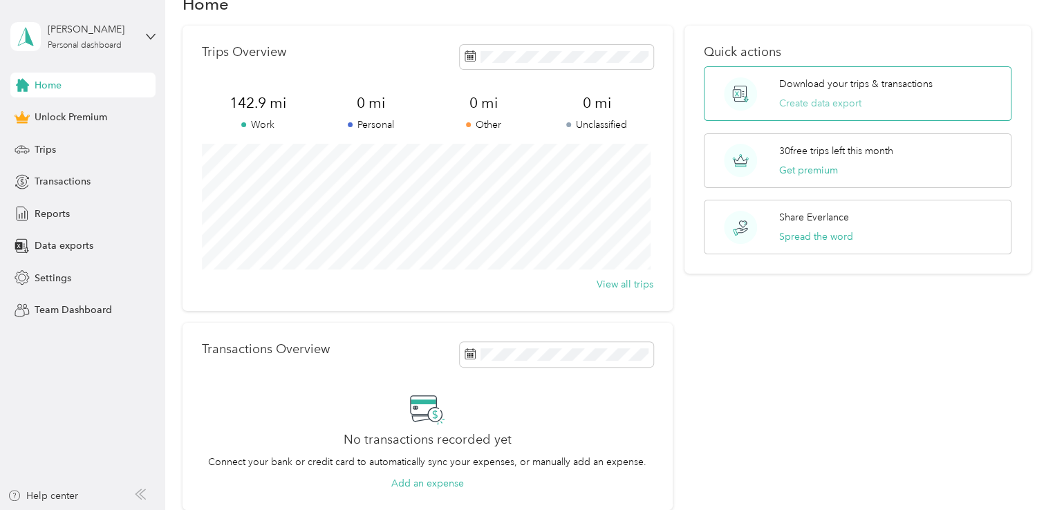
click at [804, 99] on button "Create data export" at bounding box center [820, 103] width 82 height 15
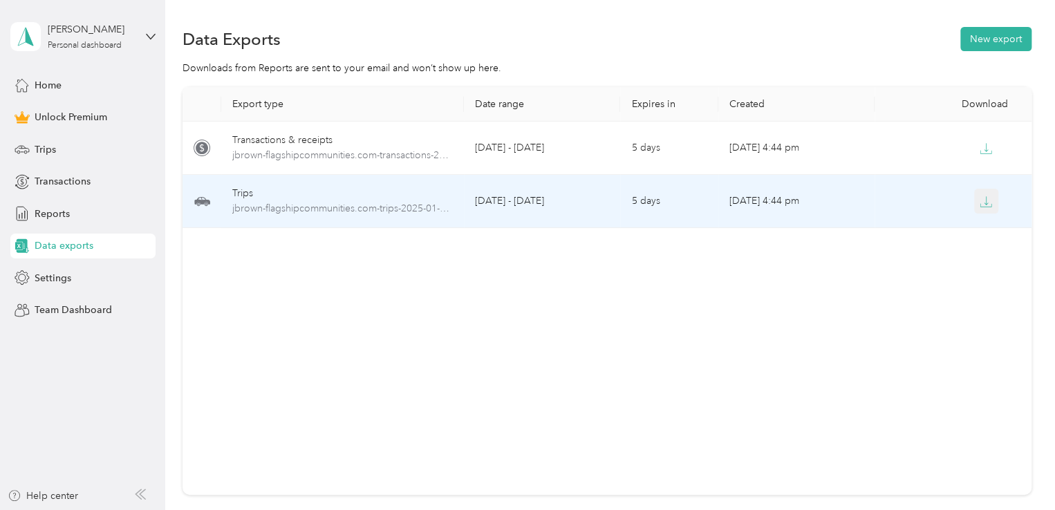
click at [988, 201] on icon "button" at bounding box center [986, 202] width 12 height 12
click at [651, 194] on td "5 days" at bounding box center [669, 201] width 98 height 53
click at [980, 207] on icon "button" at bounding box center [986, 202] width 12 height 12
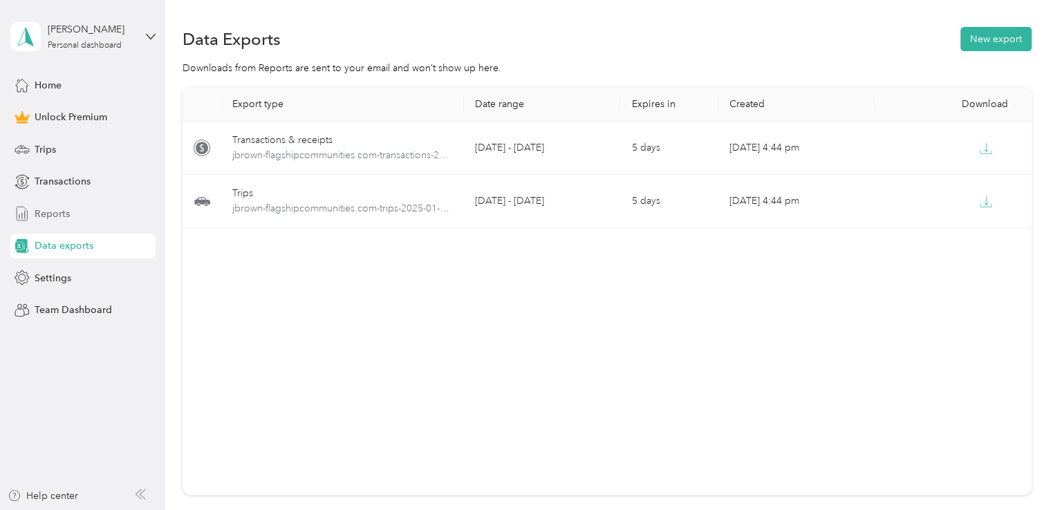
click at [48, 210] on span "Reports" at bounding box center [52, 214] width 35 height 15
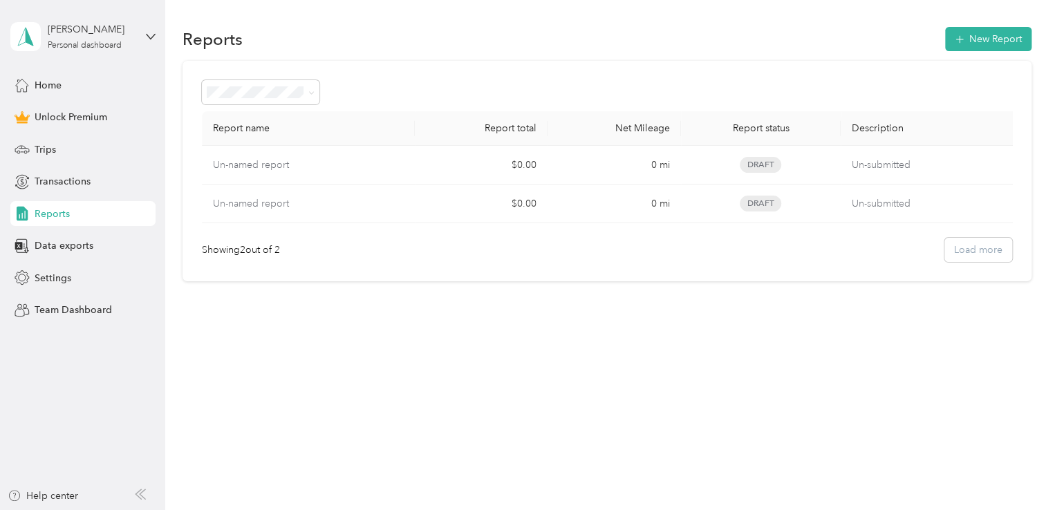
click at [970, 252] on div "Showing 2 out of 2 Load more" at bounding box center [607, 250] width 810 height 24
click at [306, 95] on span at bounding box center [309, 92] width 11 height 15
click at [311, 95] on icon at bounding box center [311, 93] width 6 height 6
click at [50, 147] on span "Trips" at bounding box center [45, 149] width 21 height 15
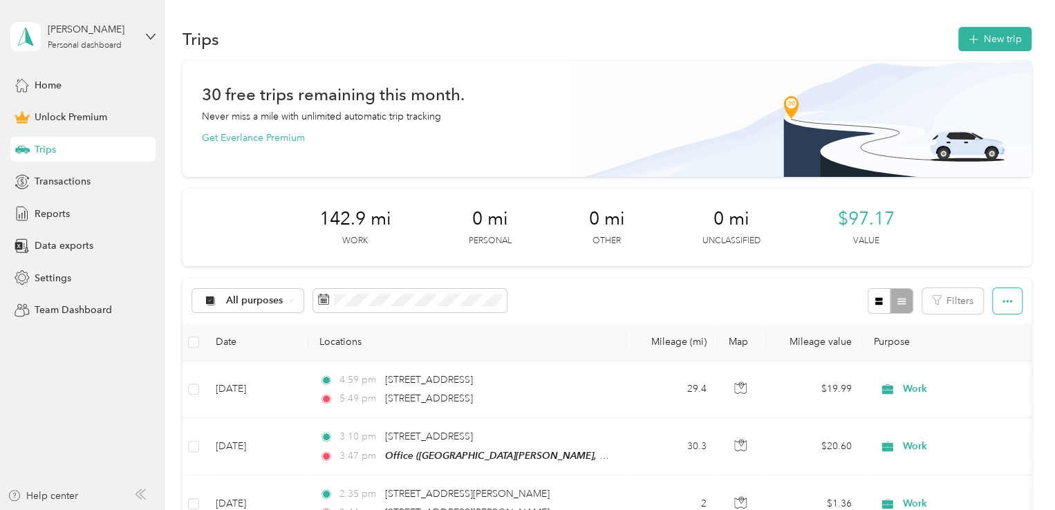
click at [993, 302] on button "button" at bounding box center [1007, 301] width 29 height 26
click at [985, 327] on span "Select all" at bounding box center [989, 327] width 38 height 12
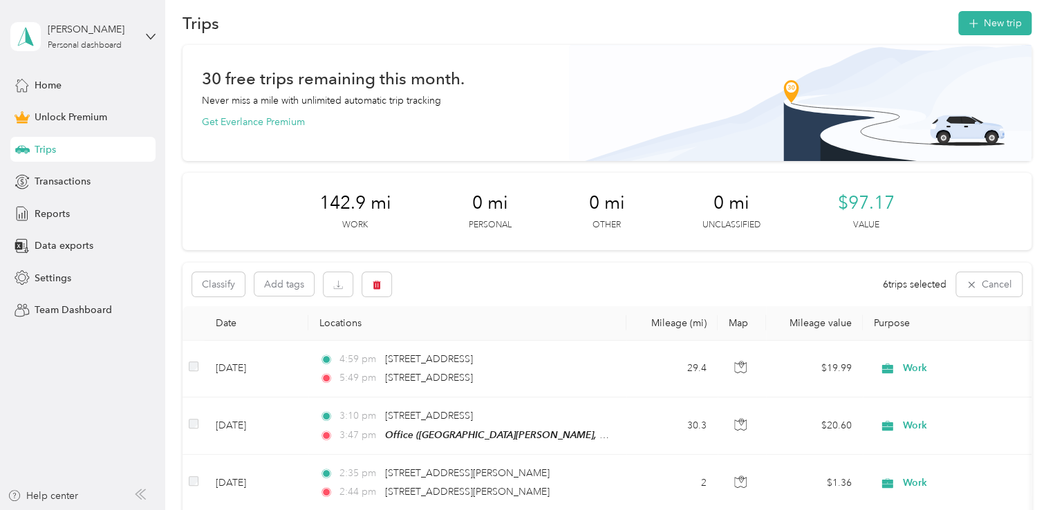
scroll to position [11, 0]
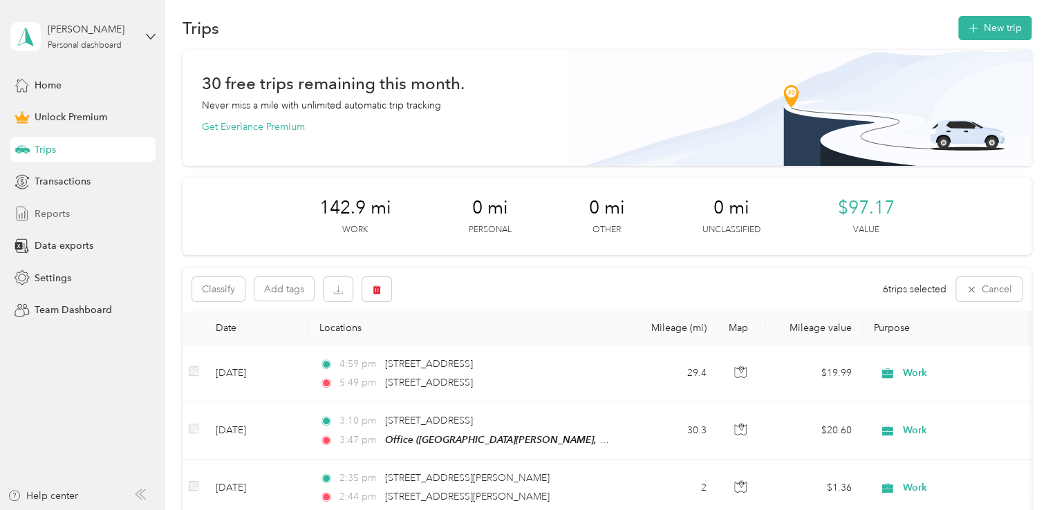
click at [53, 214] on span "Reports" at bounding box center [52, 214] width 35 height 15
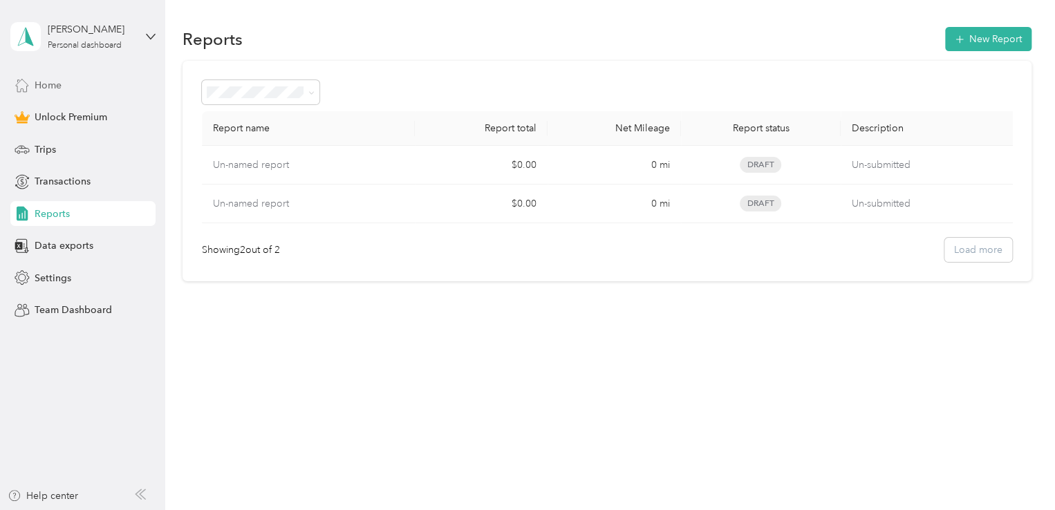
click at [48, 88] on span "Home" at bounding box center [48, 85] width 27 height 15
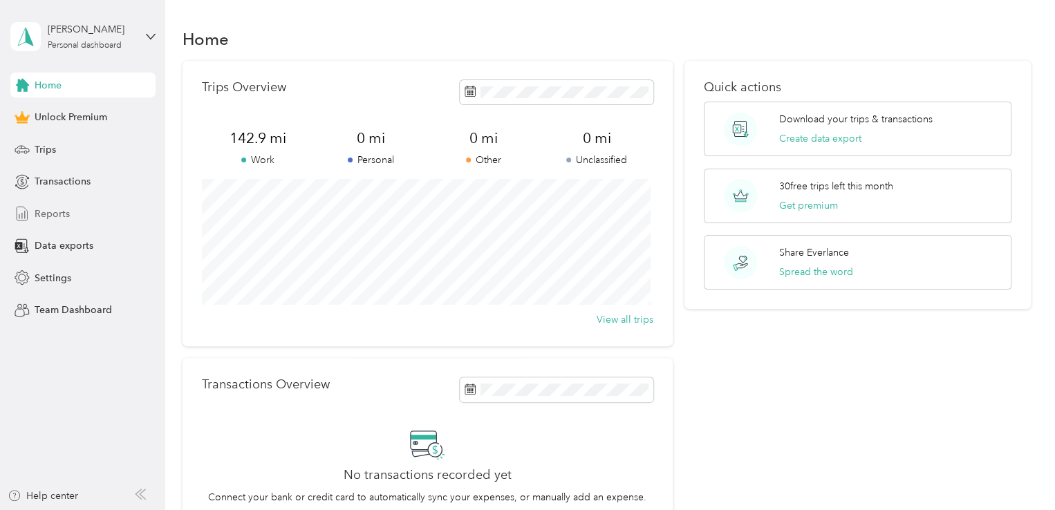
click at [50, 214] on span "Reports" at bounding box center [52, 214] width 35 height 15
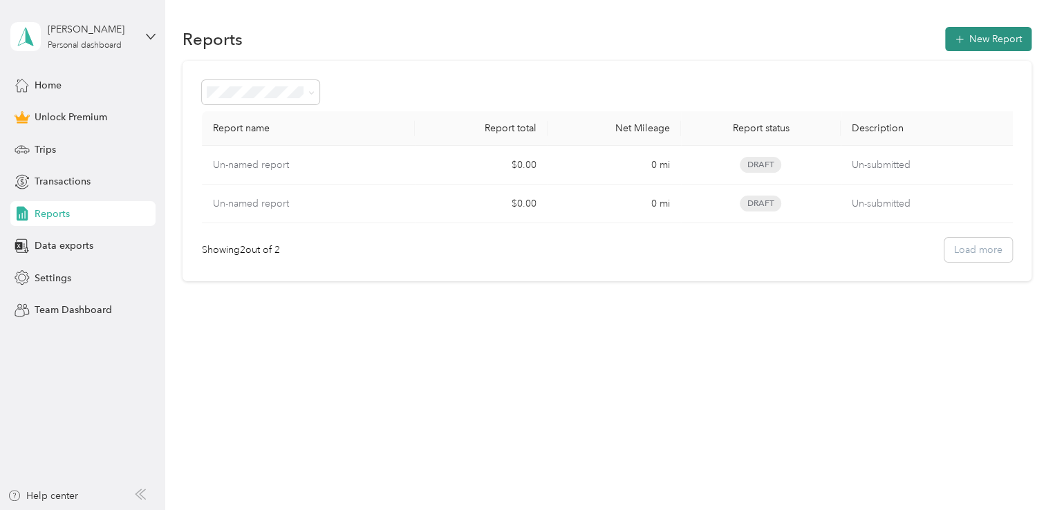
click at [974, 48] on button "New Report" at bounding box center [988, 39] width 86 height 24
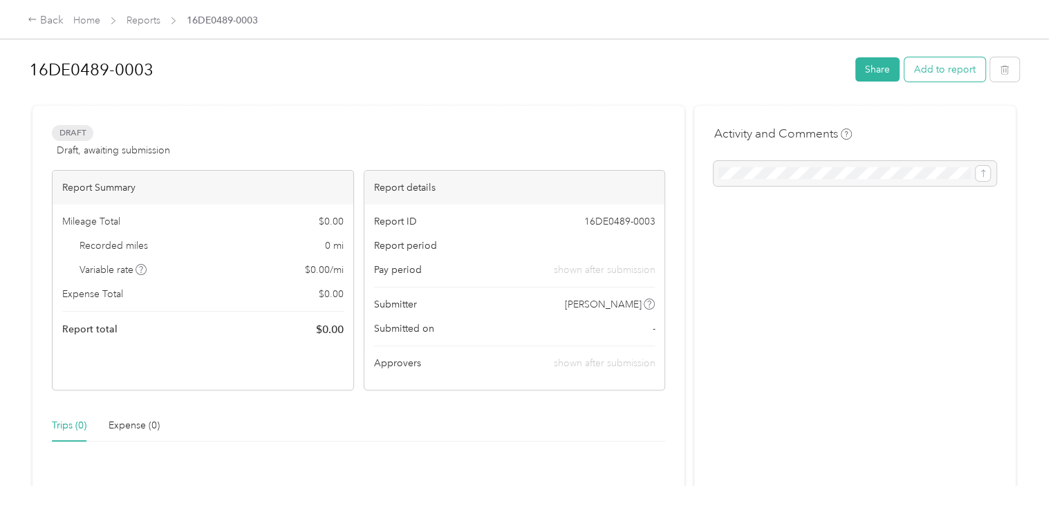
click at [924, 74] on button "Add to report" at bounding box center [945, 69] width 81 height 24
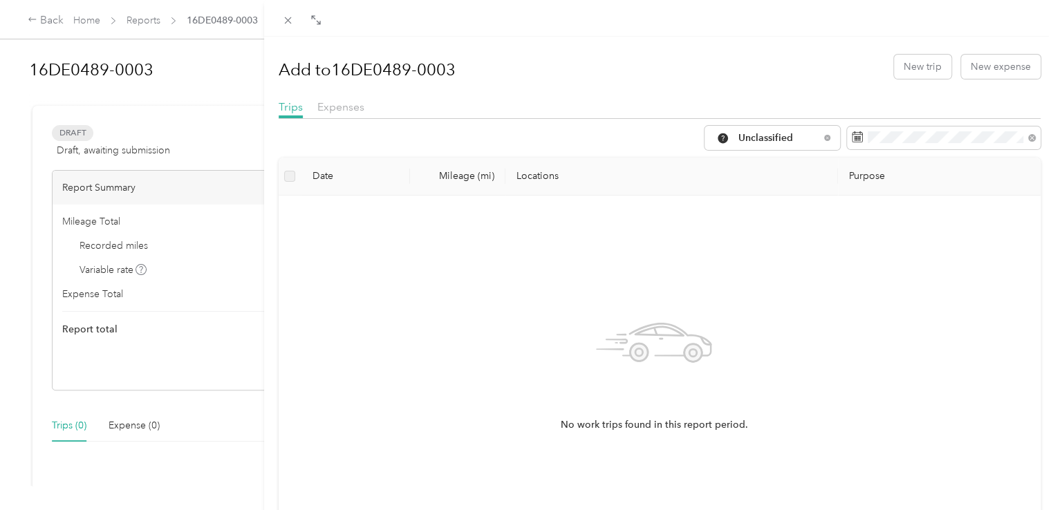
click at [292, 113] on div "Trips" at bounding box center [291, 107] width 24 height 17
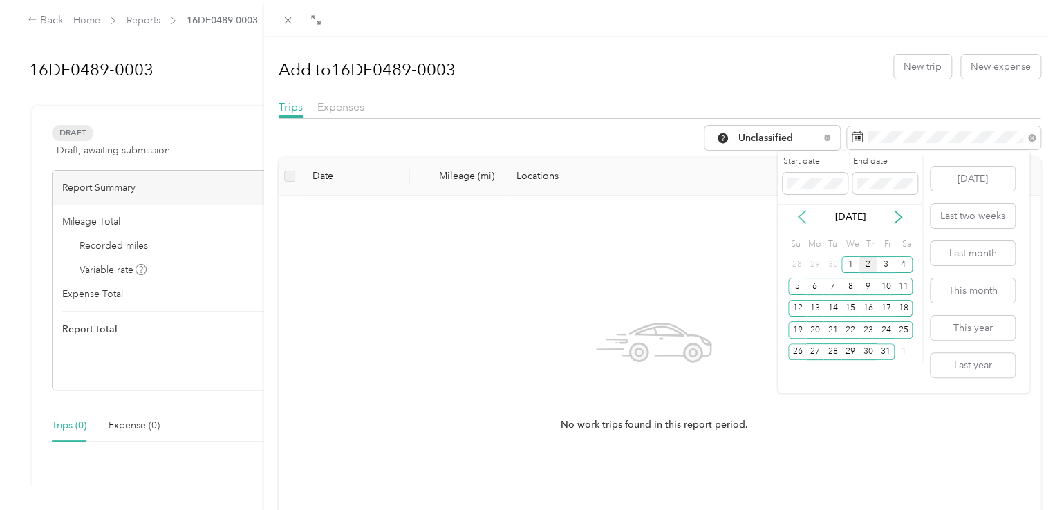
click at [805, 213] on icon at bounding box center [802, 217] width 14 height 14
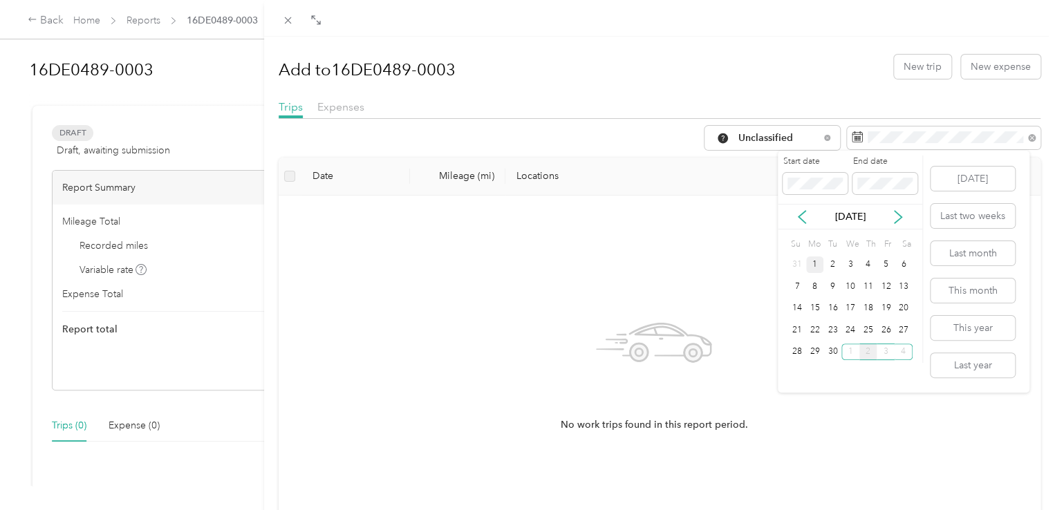
click at [816, 266] on div "1" at bounding box center [815, 265] width 18 height 17
click at [833, 349] on div "30" at bounding box center [833, 352] width 18 height 17
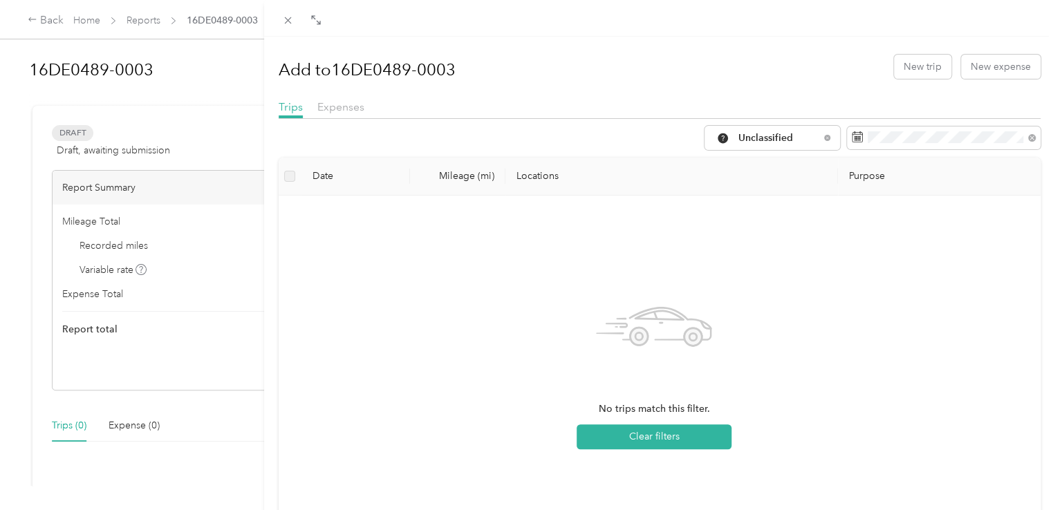
click at [79, 136] on div "Add to 16DE0489-0003 New trip New expense Trips Expenses Unclassified Date Mile…" at bounding box center [527, 255] width 1055 height 510
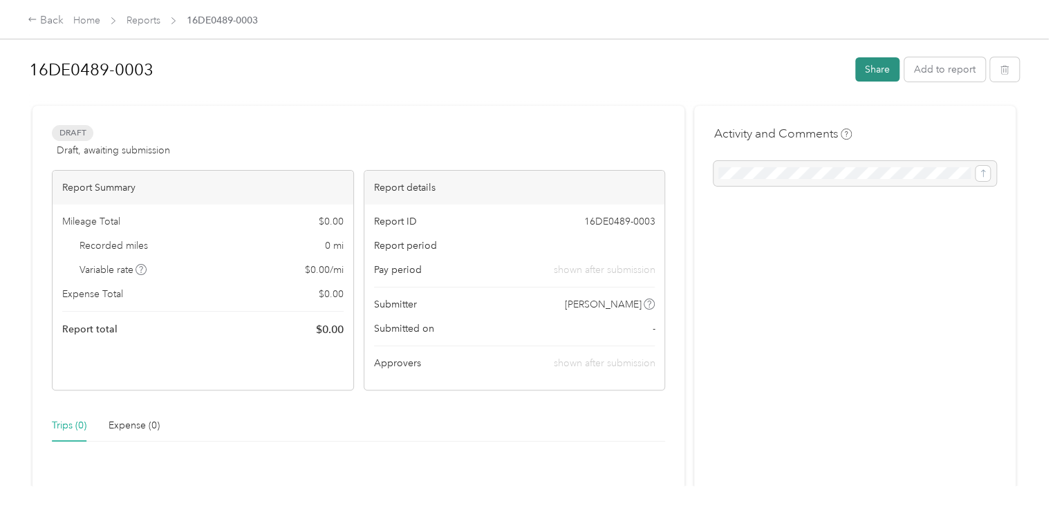
click at [861, 80] on button "Share" at bounding box center [877, 69] width 44 height 24
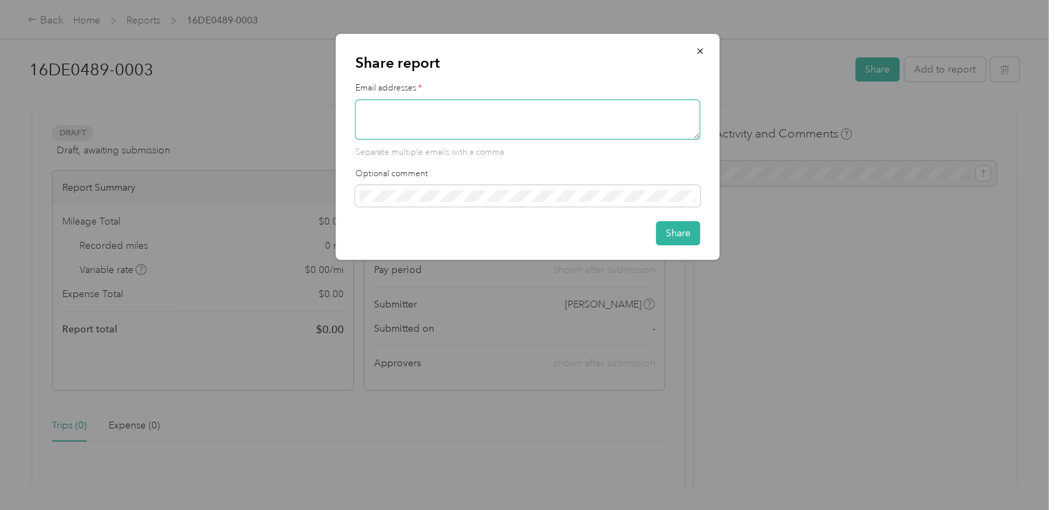
click at [418, 111] on textarea at bounding box center [527, 120] width 345 height 40
type textarea "[EMAIL_ADDRESS][DOMAIN_NAME]"
click at [667, 232] on button "Share" at bounding box center [678, 233] width 44 height 24
